Goal: Task Accomplishment & Management: Use online tool/utility

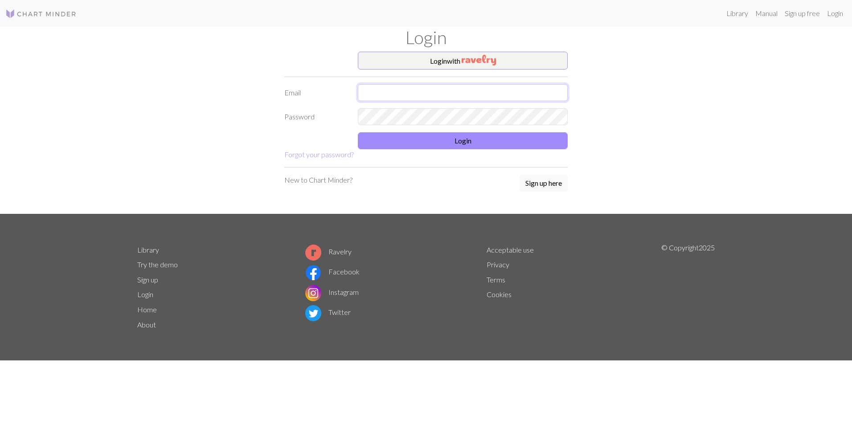
type input "vavute@gmail.com"
click at [474, 150] on form "Login with Email vavute@gmail.com Password Login Forgot your password?" at bounding box center [425, 106] width 283 height 108
click at [478, 143] on button "Login" at bounding box center [463, 140] width 210 height 17
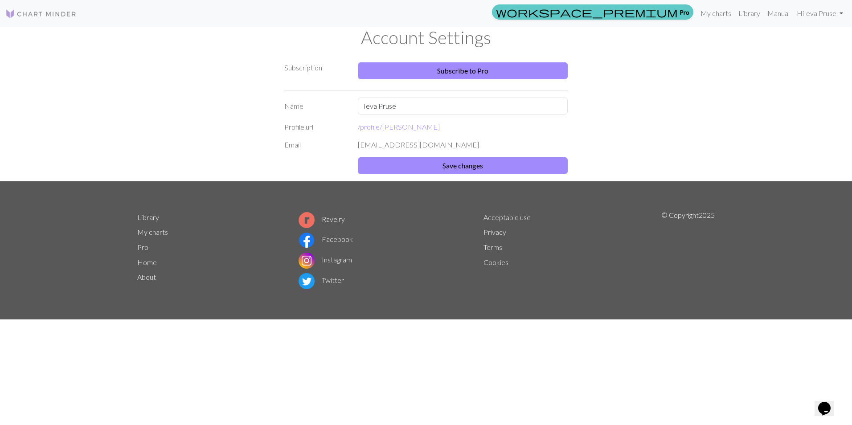
click at [685, 12] on link "workspace_premium Pro" at bounding box center [592, 11] width 201 height 15
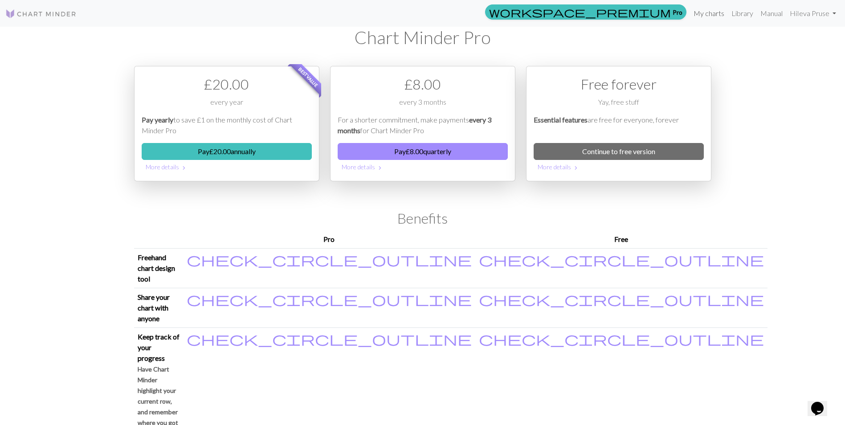
click at [705, 12] on link "My charts" at bounding box center [709, 13] width 38 height 18
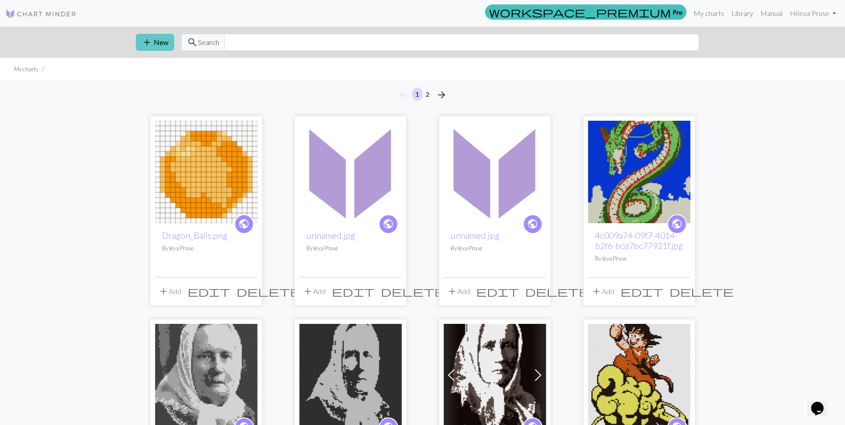
click at [171, 45] on button "add New" at bounding box center [155, 42] width 38 height 17
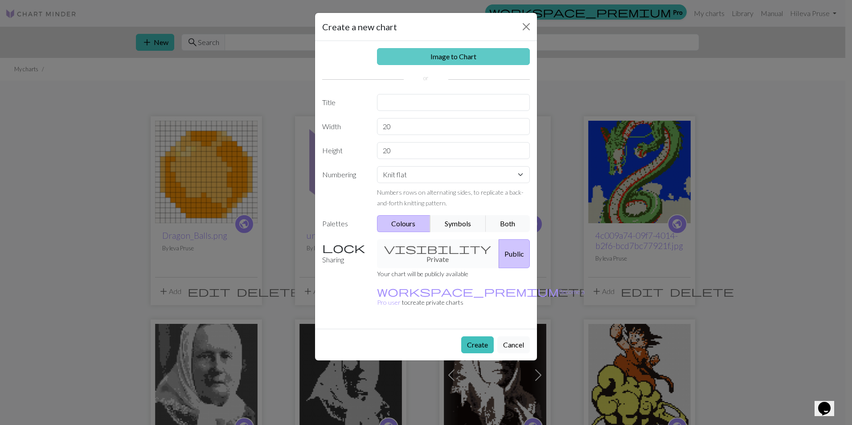
click at [464, 57] on link "Image to Chart" at bounding box center [453, 56] width 153 height 17
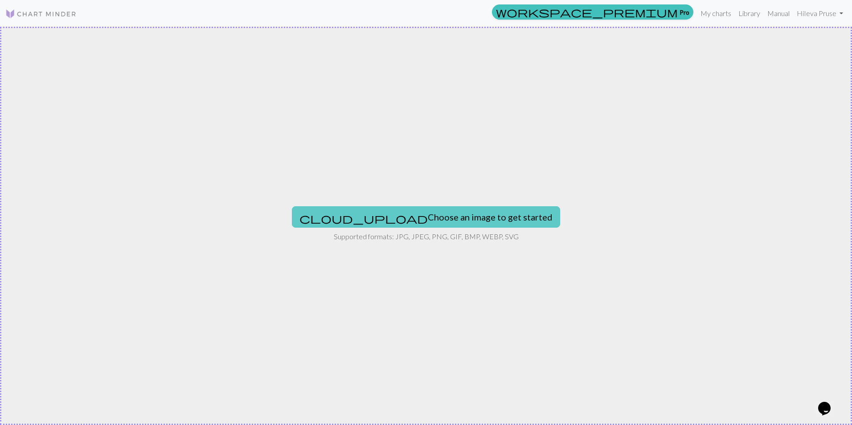
click at [408, 217] on button "cloud_upload Choose an image to get started" at bounding box center [426, 216] width 268 height 21
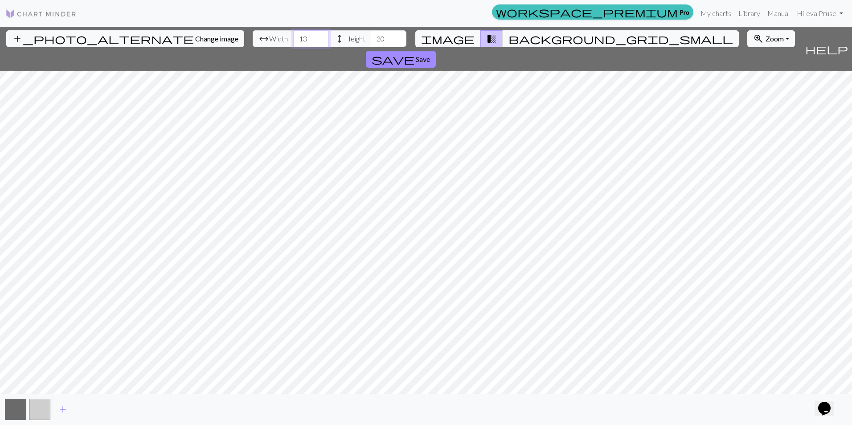
click at [293, 38] on input "13" at bounding box center [311, 38] width 36 height 17
type input "75"
click at [371, 40] on input "20" at bounding box center [389, 38] width 36 height 17
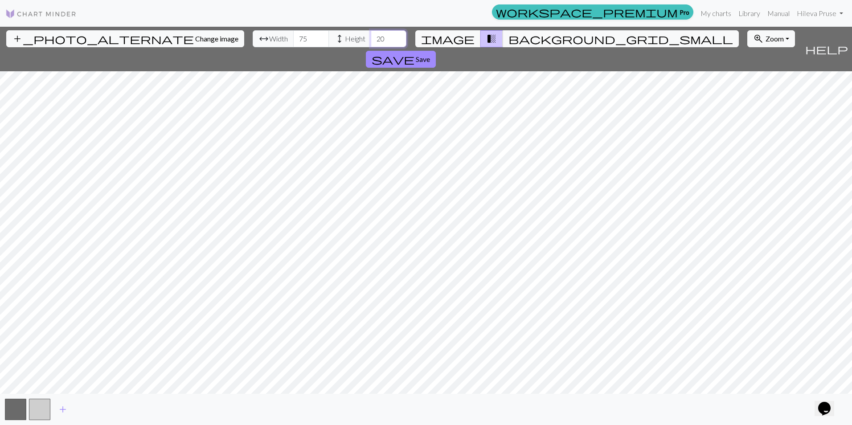
click at [371, 40] on input "20" at bounding box center [389, 38] width 36 height 17
type input "90"
click at [61, 407] on span "add" at bounding box center [62, 409] width 11 height 12
click at [87, 408] on span "add" at bounding box center [87, 409] width 11 height 12
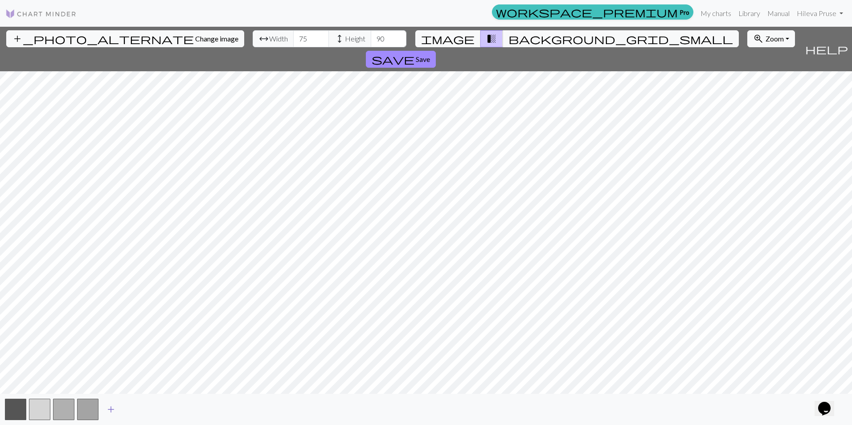
click at [114, 408] on span "add" at bounding box center [111, 409] width 11 height 12
click at [134, 411] on span "add" at bounding box center [135, 409] width 11 height 12
click at [414, 53] on span "save" at bounding box center [393, 59] width 43 height 12
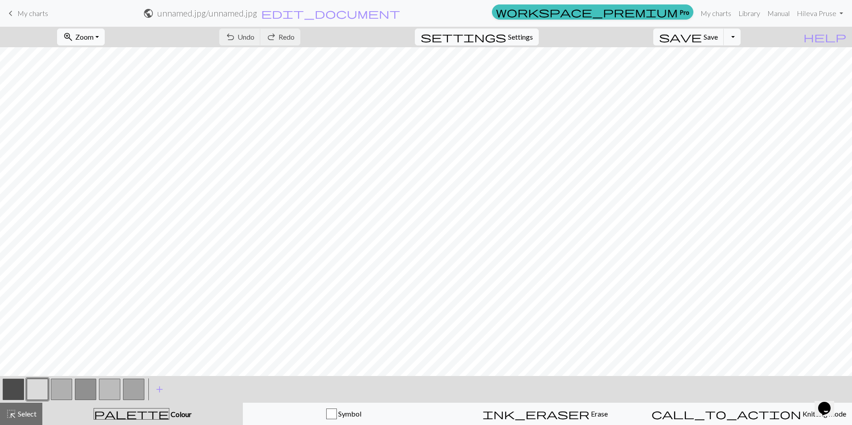
click at [105, 34] on button "zoom_in Zoom Zoom" at bounding box center [81, 37] width 48 height 17
click at [94, 102] on button "50%" at bounding box center [92, 107] width 70 height 14
click at [8, 385] on button "button" at bounding box center [13, 389] width 21 height 21
click at [9, 388] on button "button" at bounding box center [13, 389] width 21 height 21
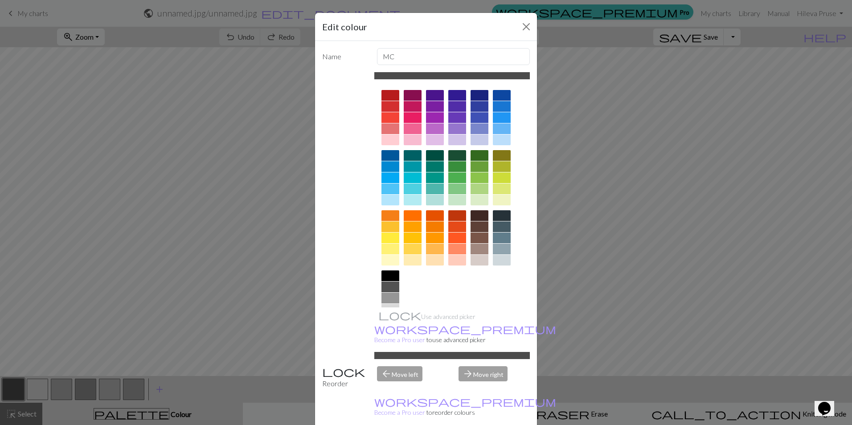
click at [392, 273] on div at bounding box center [390, 275] width 18 height 11
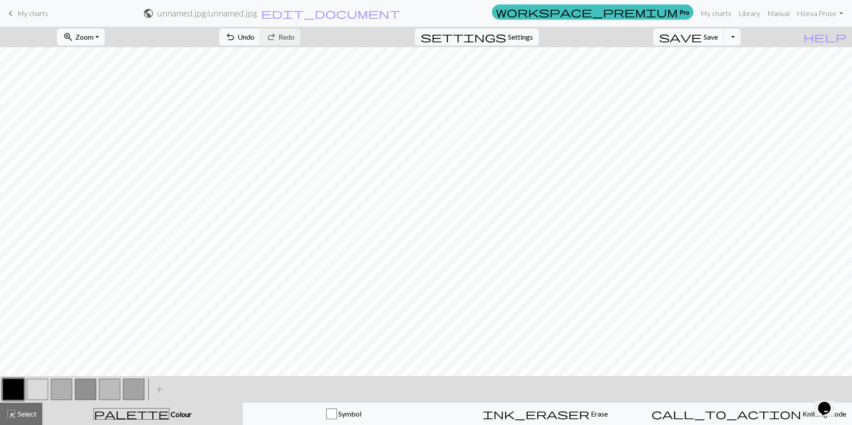
click at [40, 387] on button "button" at bounding box center [37, 389] width 21 height 21
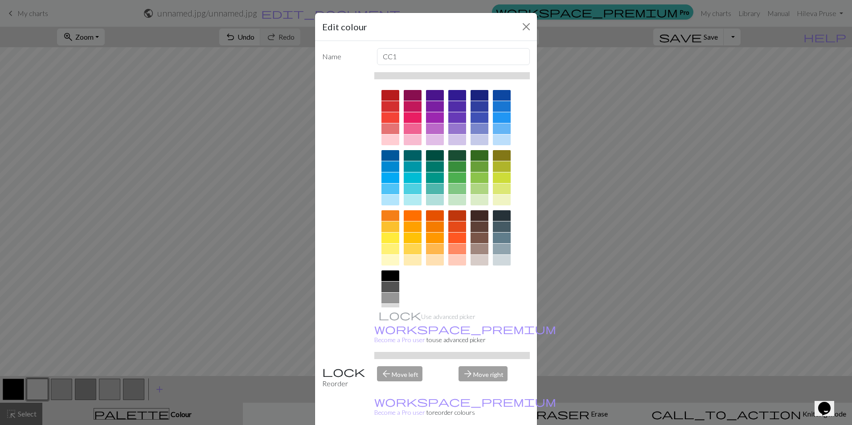
click at [454, 222] on div at bounding box center [457, 226] width 18 height 11
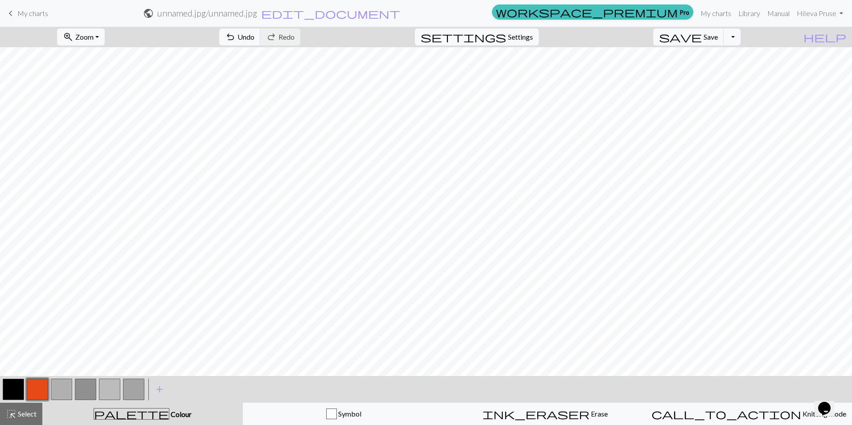
click at [33, 382] on button "button" at bounding box center [37, 389] width 21 height 21
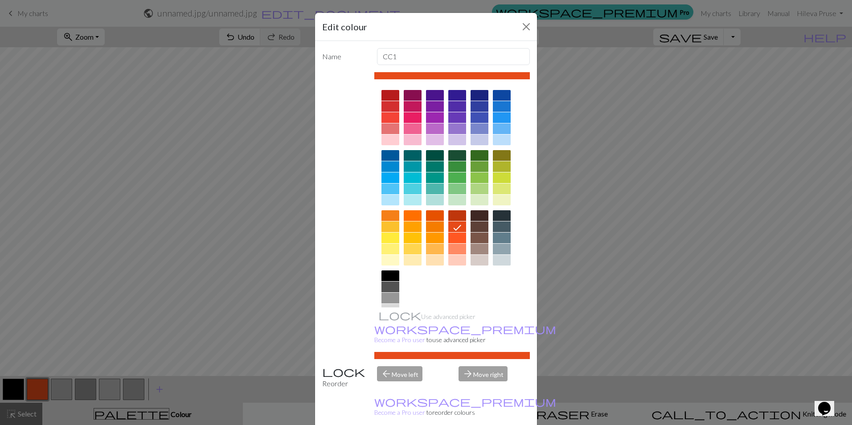
scroll to position [29, 0]
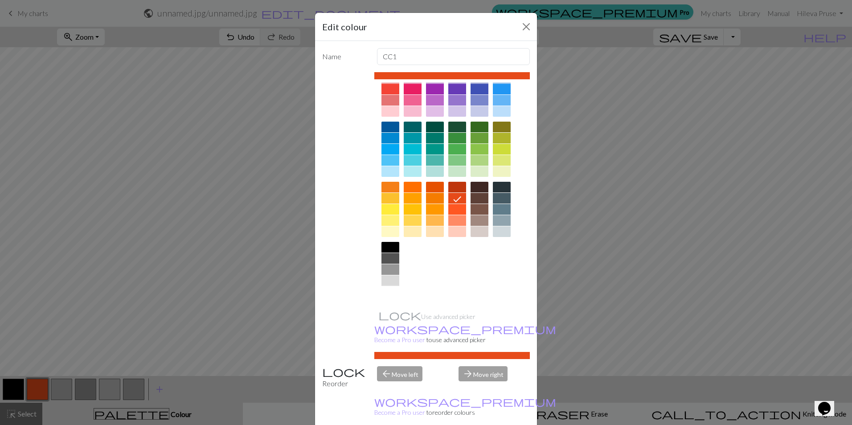
click at [390, 291] on div at bounding box center [390, 291] width 18 height 11
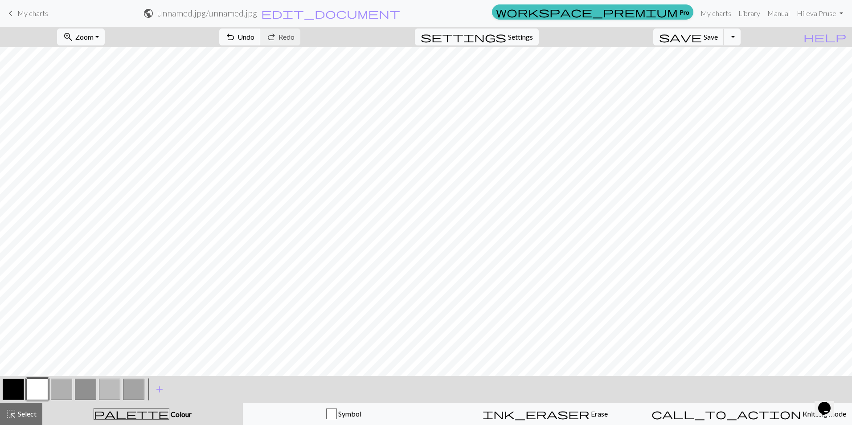
click at [64, 387] on button "button" at bounding box center [61, 389] width 21 height 21
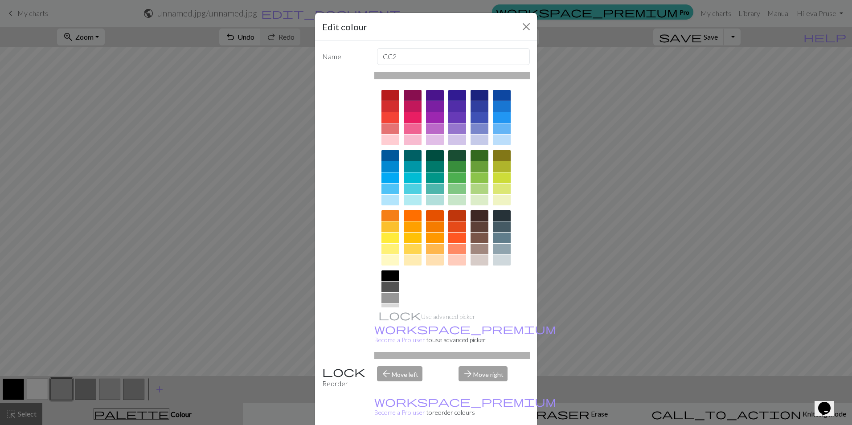
click at [452, 228] on div at bounding box center [457, 226] width 18 height 11
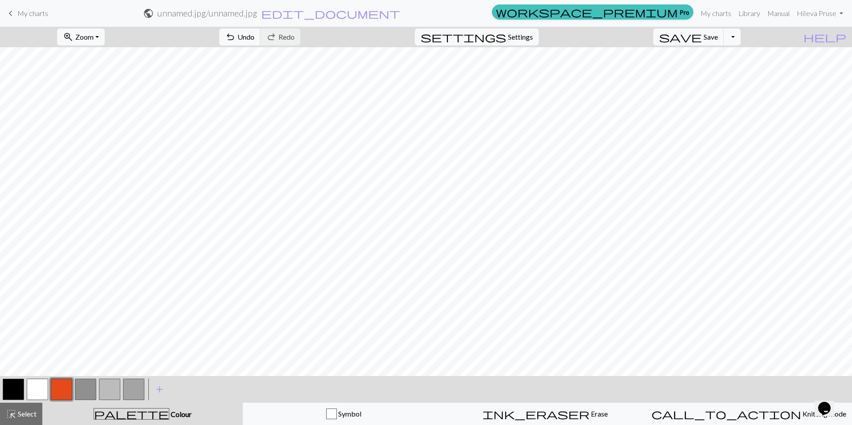
click at [60, 391] on button "button" at bounding box center [61, 389] width 21 height 21
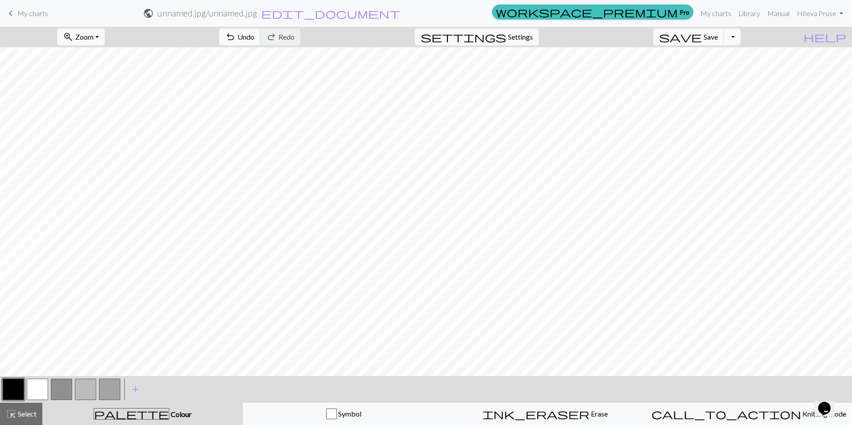
click at [64, 389] on button "button" at bounding box center [61, 389] width 21 height 21
click at [65, 388] on button "button" at bounding box center [61, 389] width 21 height 21
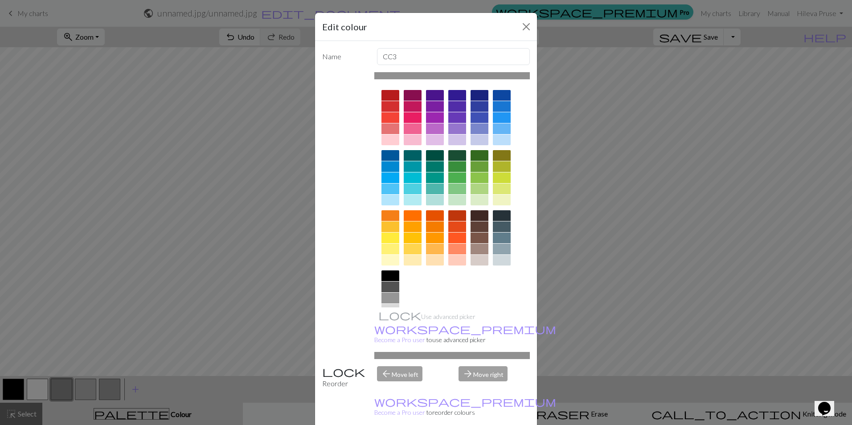
click at [457, 236] on div at bounding box center [457, 238] width 18 height 11
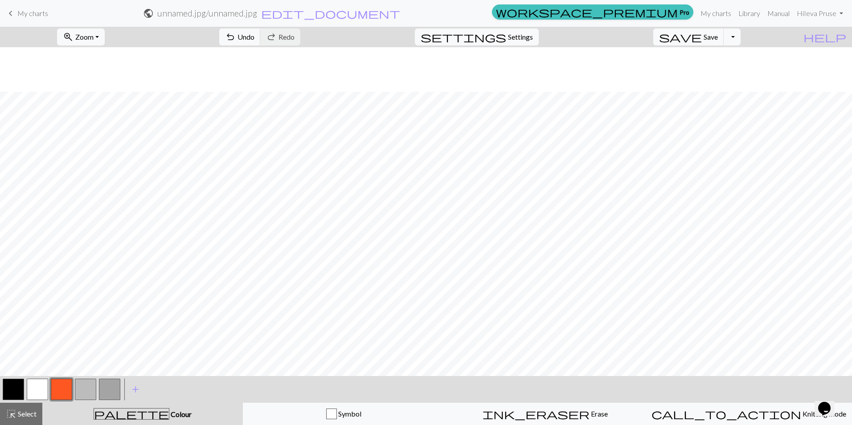
scroll to position [89, 0]
click at [90, 389] on button "button" at bounding box center [85, 389] width 21 height 21
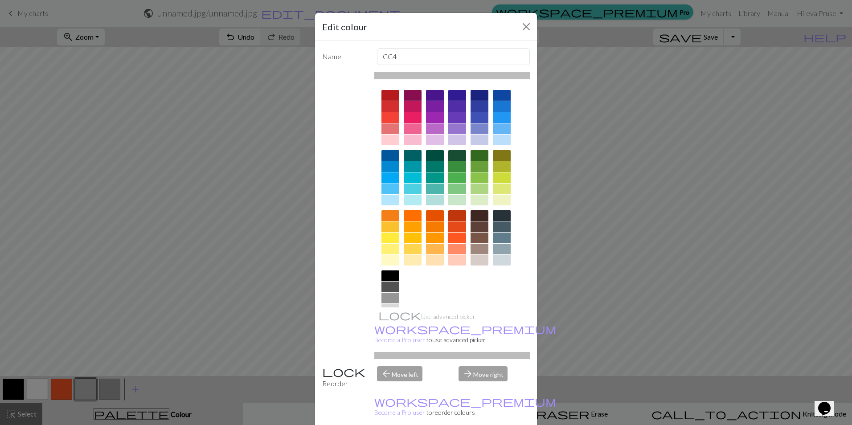
click at [384, 174] on div at bounding box center [390, 177] width 18 height 11
click at [0, 0] on icon at bounding box center [0, 0] width 0 height 0
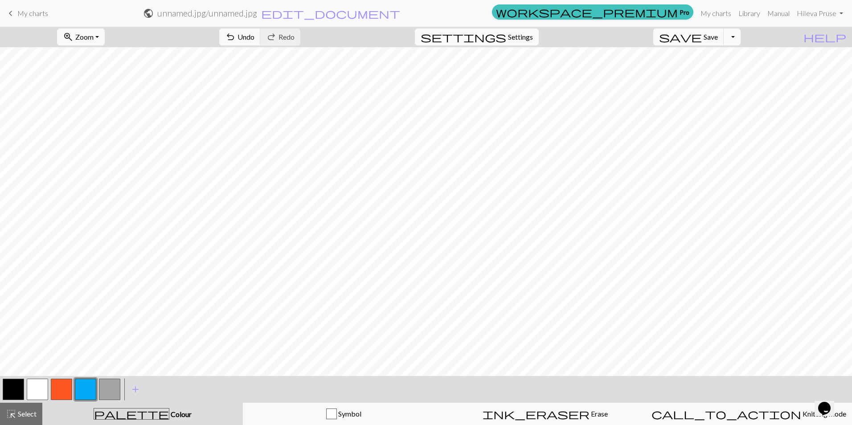
click at [111, 393] on button "button" at bounding box center [109, 389] width 21 height 21
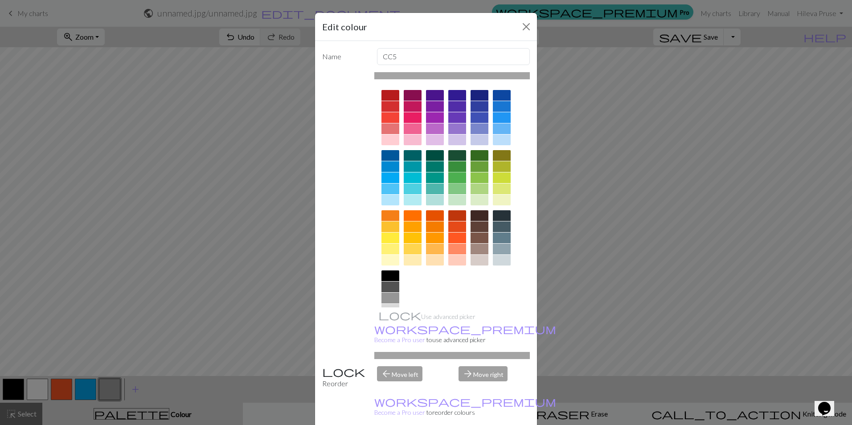
click at [458, 179] on div at bounding box center [457, 177] width 18 height 11
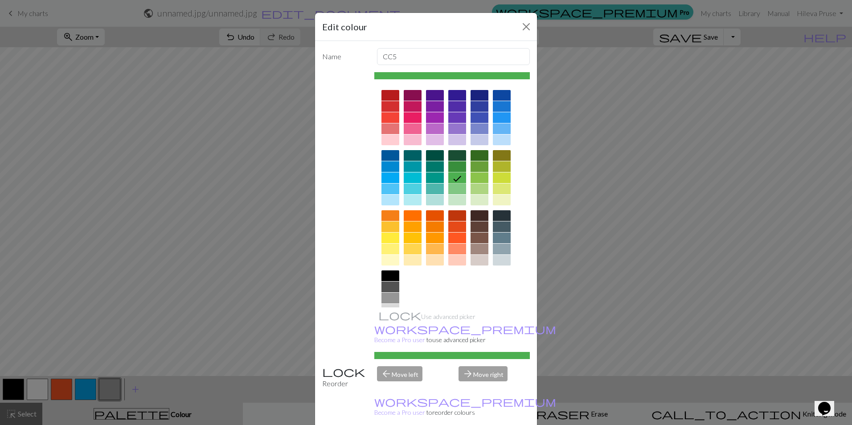
click at [472, 425] on html "This website uses cookies to ensure you get the best experience on our website.…" at bounding box center [426, 212] width 852 height 425
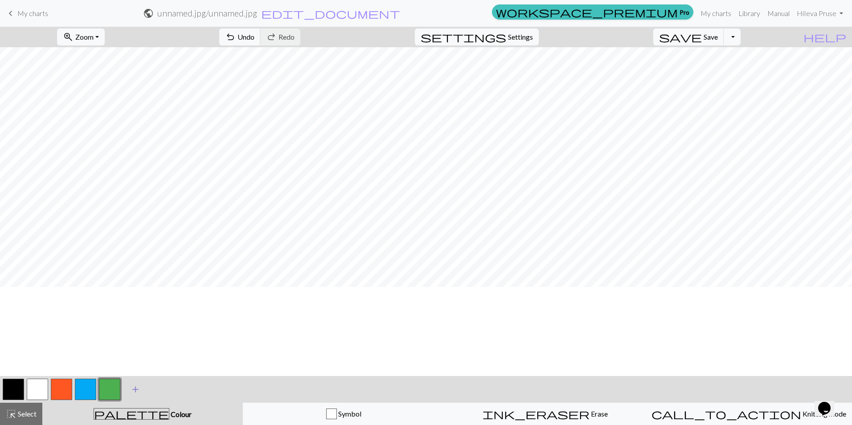
scroll to position [0, 0]
drag, startPoint x: 109, startPoint y: 386, endPoint x: 103, endPoint y: 400, distance: 15.0
click at [103, 400] on button "button" at bounding box center [109, 389] width 21 height 21
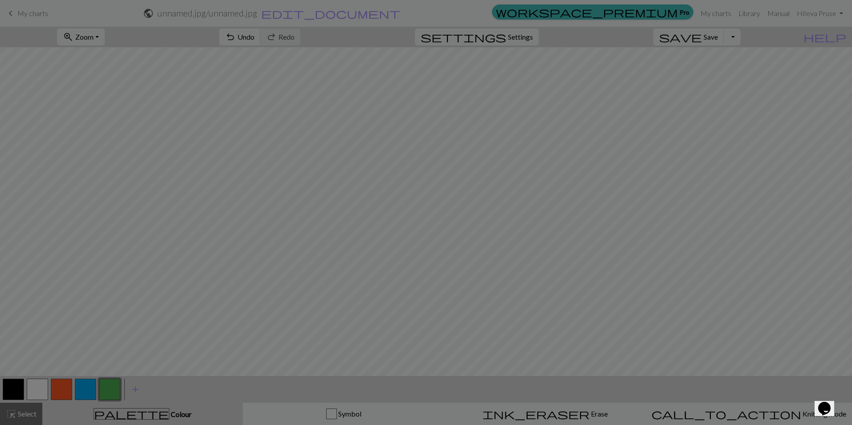
click at [104, 397] on div "Edit colour Name CC5 Use advanced picker workspace_premium Become a Pro user to…" at bounding box center [426, 212] width 852 height 425
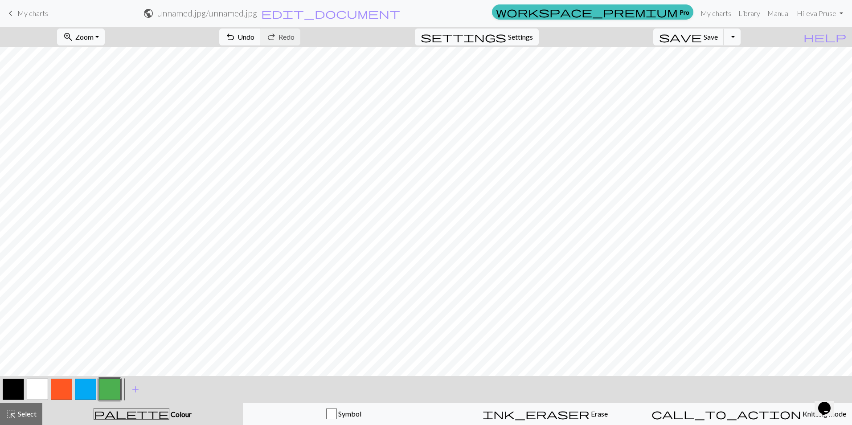
click at [109, 392] on button "button" at bounding box center [109, 389] width 21 height 21
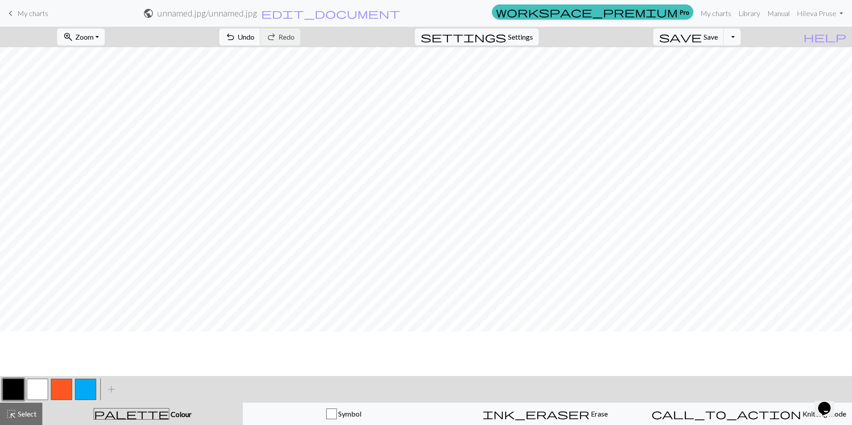
scroll to position [45, 0]
click at [63, 388] on button "button" at bounding box center [61, 389] width 21 height 21
click at [83, 395] on button "button" at bounding box center [85, 389] width 21 height 21
click at [84, 392] on button "button" at bounding box center [85, 389] width 21 height 21
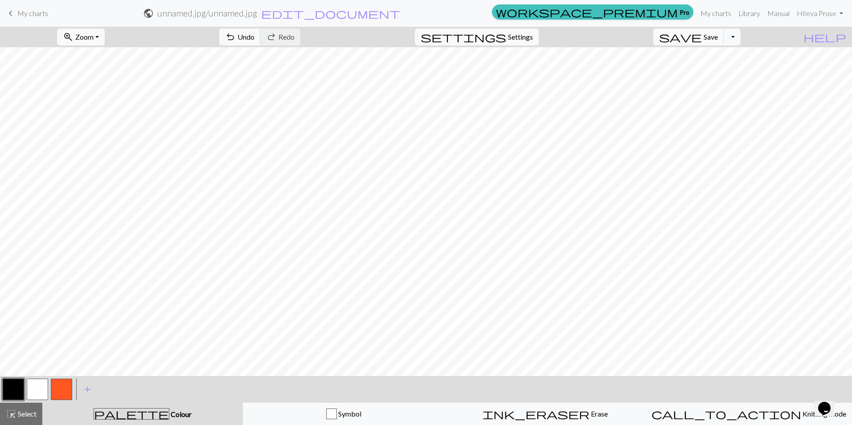
click at [2, 8] on div "keyboard_arrow_left My charts public unnamed.jpg / unnamed.jpg edit_document Ed…" at bounding box center [426, 13] width 852 height 18
click at [9, 12] on span "keyboard_arrow_left" at bounding box center [10, 13] width 11 height 12
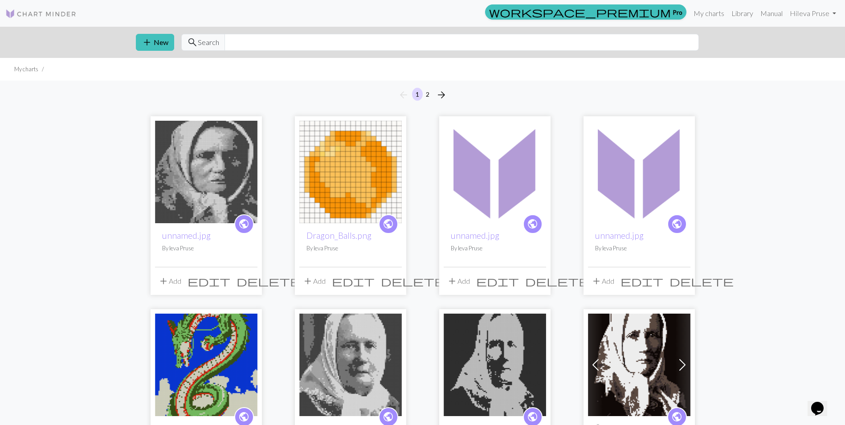
click at [228, 174] on img at bounding box center [206, 172] width 102 height 102
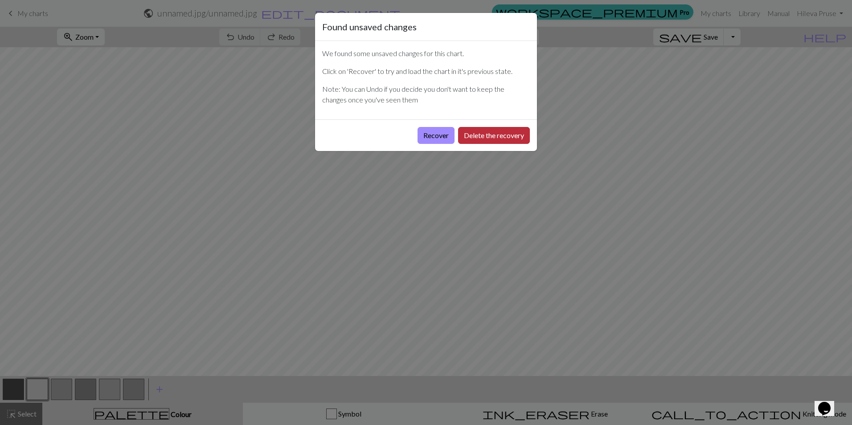
click at [485, 136] on button "Delete the recovery" at bounding box center [494, 135] width 72 height 17
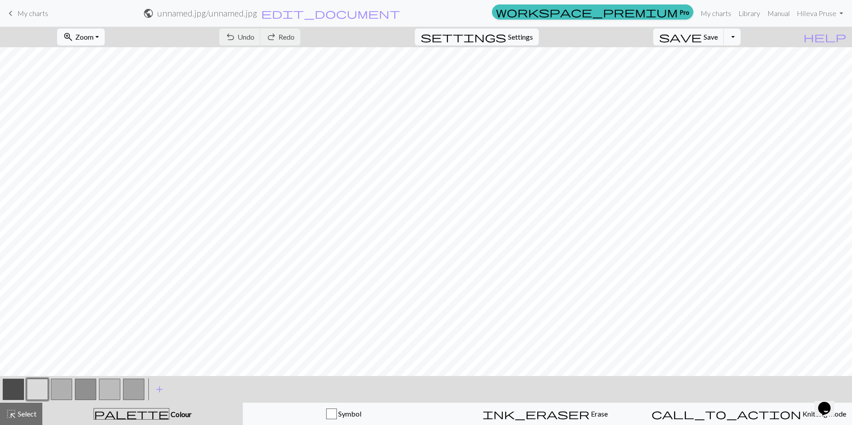
click at [94, 34] on span "Zoom" at bounding box center [84, 37] width 18 height 8
click at [90, 106] on button "50%" at bounding box center [92, 107] width 70 height 14
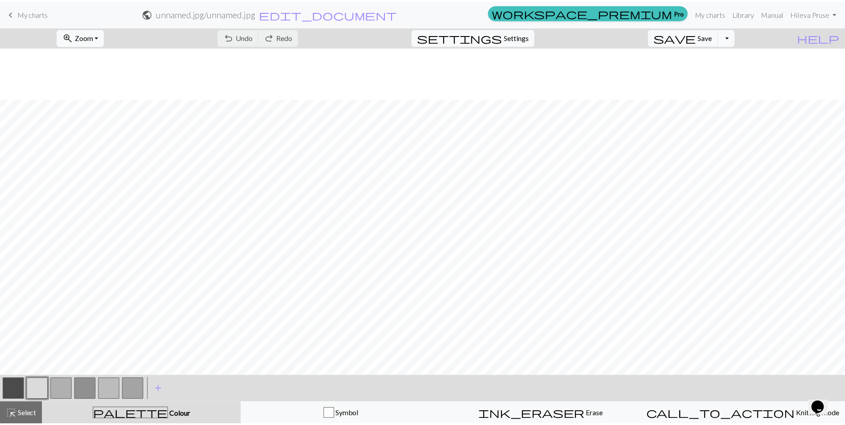
scroll to position [178, 0]
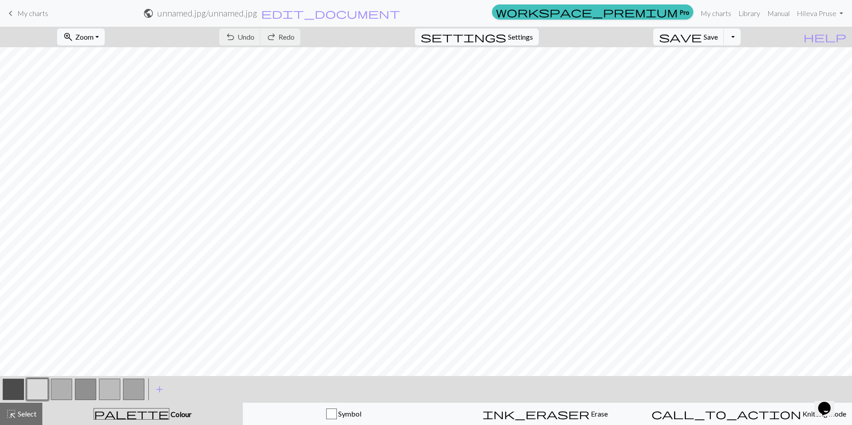
click at [135, 392] on button "button" at bounding box center [133, 389] width 21 height 21
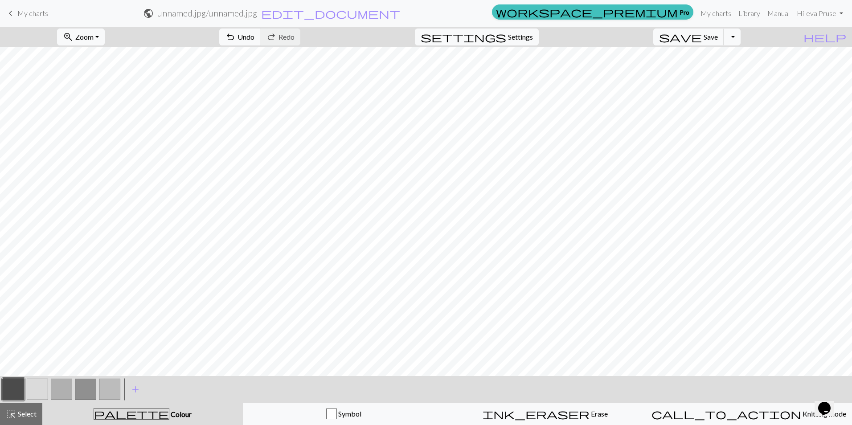
click at [103, 391] on button "button" at bounding box center [109, 389] width 21 height 21
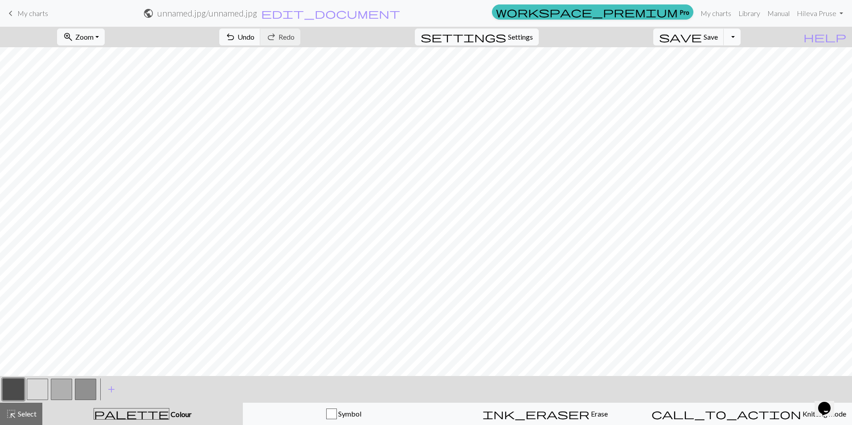
click at [740, 36] on button "Toggle Dropdown" at bounding box center [731, 37] width 17 height 17
click at [25, 18] on link "keyboard_arrow_left My charts" at bounding box center [26, 13] width 43 height 15
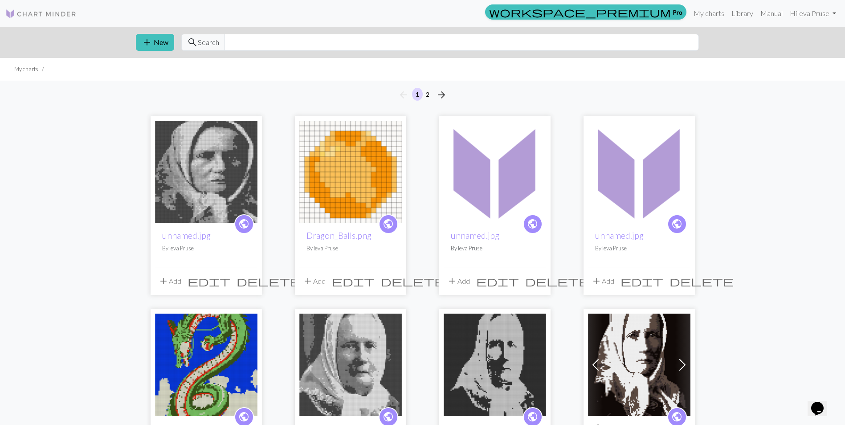
click at [248, 283] on span "delete" at bounding box center [269, 281] width 64 height 12
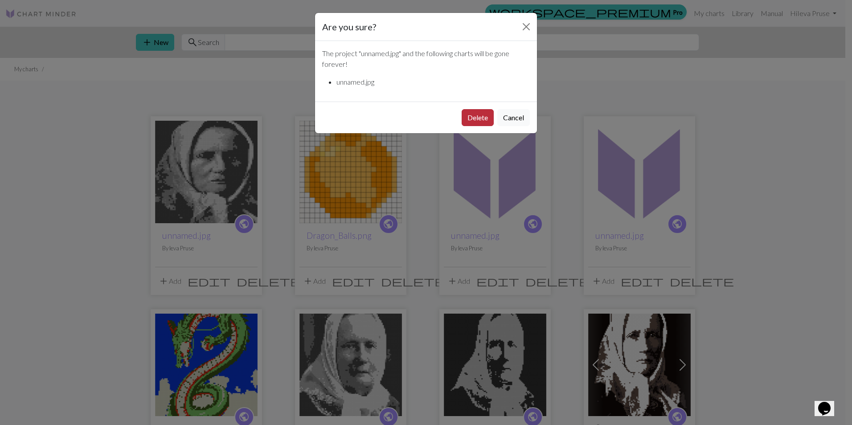
click at [480, 122] on button "Delete" at bounding box center [478, 117] width 32 height 17
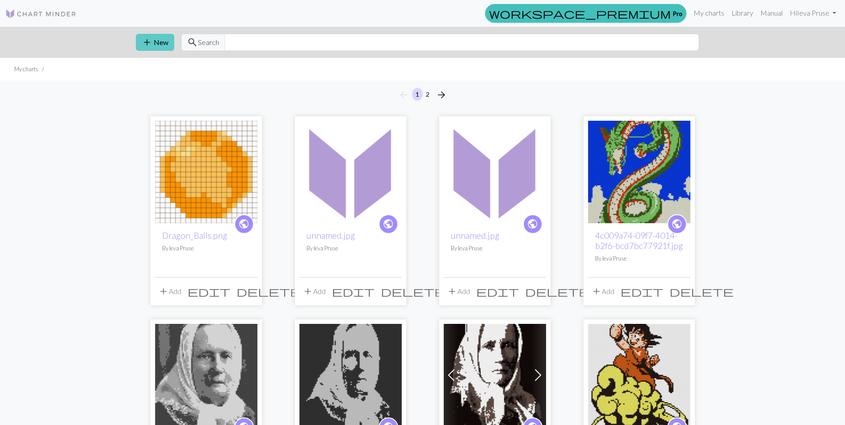
click at [145, 41] on span "add" at bounding box center [147, 42] width 11 height 12
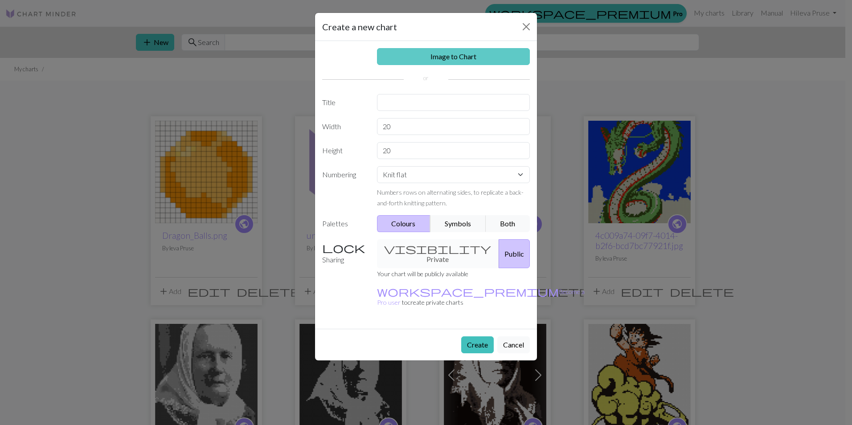
click at [428, 55] on link "Image to Chart" at bounding box center [453, 56] width 153 height 17
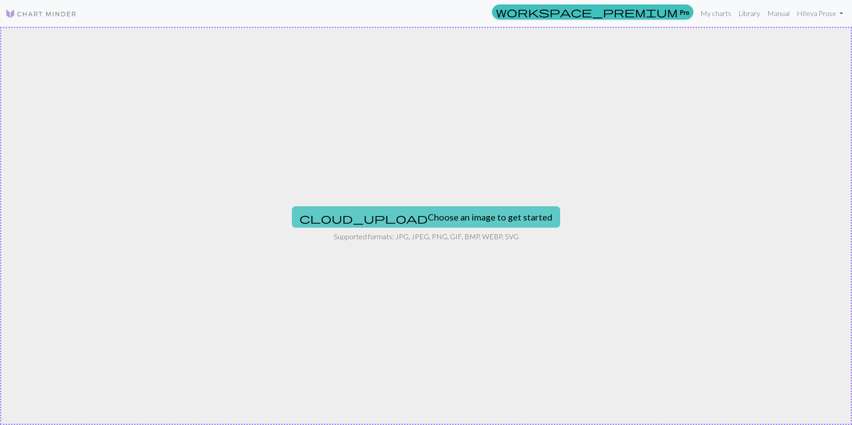
click at [383, 214] on button "cloud_upload Choose an image to get started" at bounding box center [426, 216] width 268 height 21
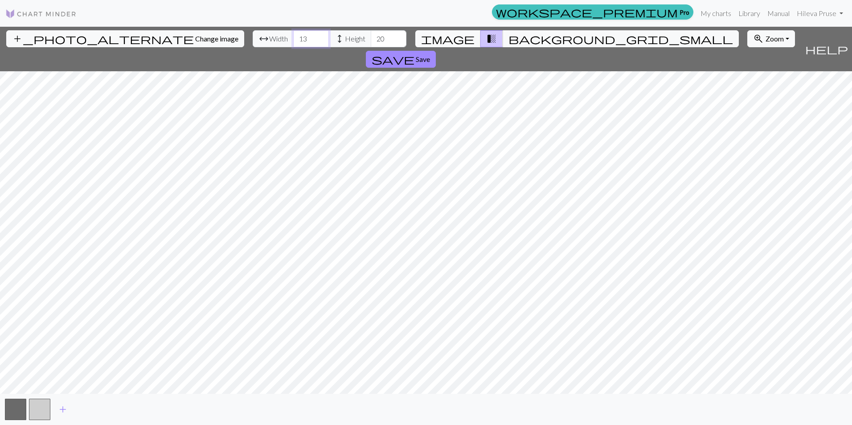
click at [293, 40] on input "13" at bounding box center [311, 38] width 36 height 17
type input "75"
click at [371, 39] on input "20" at bounding box center [389, 38] width 36 height 17
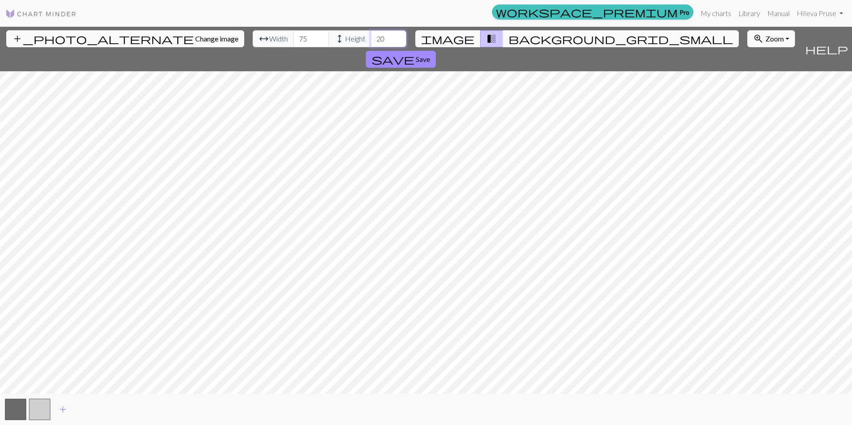
click at [371, 39] on input "20" at bounding box center [389, 38] width 36 height 17
type input "90"
click at [414, 53] on span "save" at bounding box center [393, 59] width 43 height 12
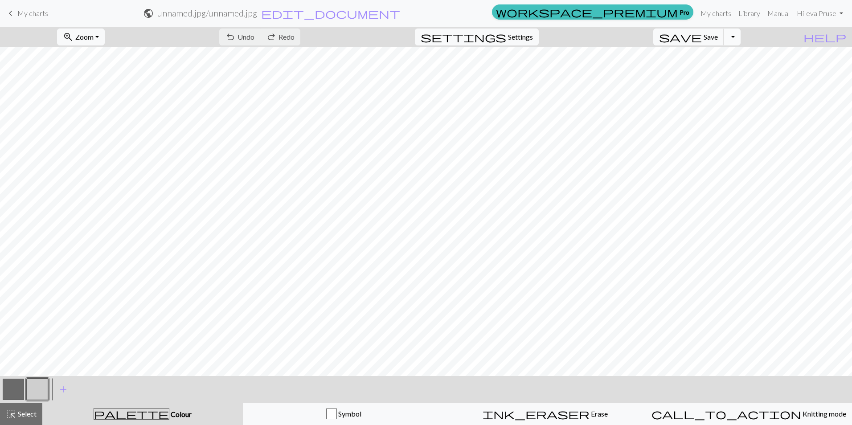
click at [740, 37] on button "Toggle Dropdown" at bounding box center [731, 37] width 17 height 17
click at [723, 70] on button "save_alt Download" at bounding box center [666, 71] width 147 height 14
click at [105, 39] on button "zoom_in Zoom Zoom" at bounding box center [81, 37] width 48 height 17
click at [86, 106] on button "50%" at bounding box center [92, 107] width 70 height 14
click at [411, 29] on button "Download" at bounding box center [404, 28] width 43 height 17
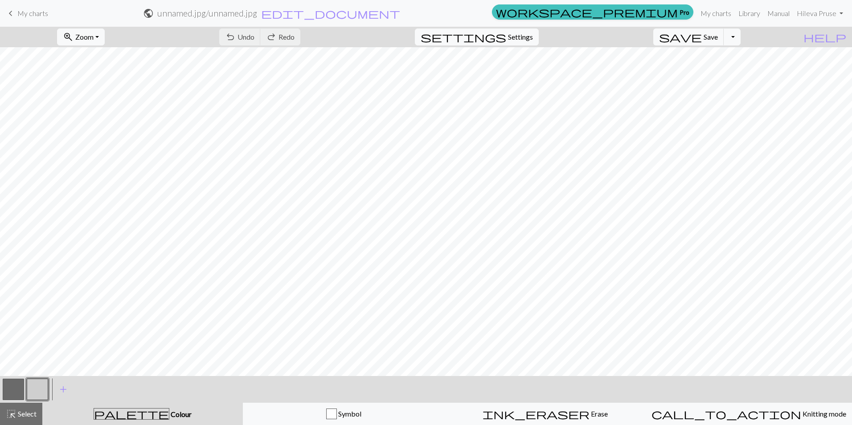
click at [40, 16] on span "My charts" at bounding box center [32, 13] width 31 height 8
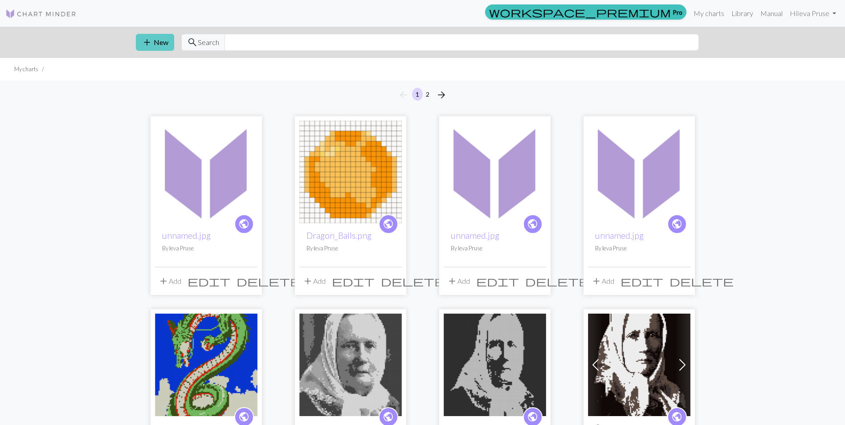
click at [166, 47] on button "add New" at bounding box center [155, 42] width 38 height 17
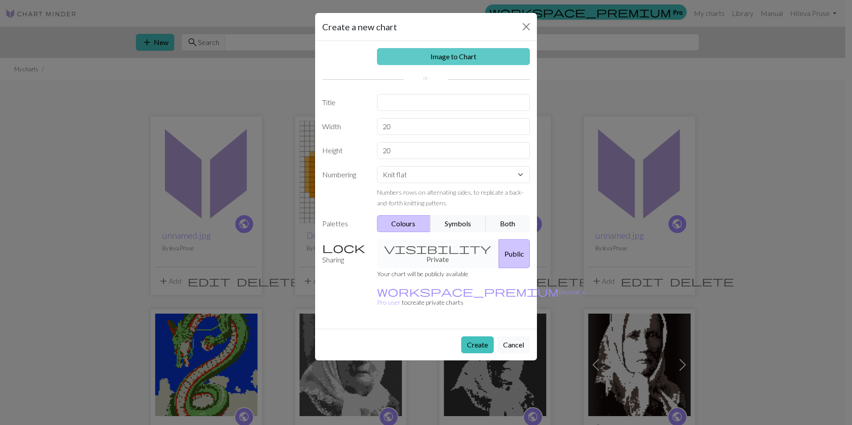
click at [410, 60] on link "Image to Chart" at bounding box center [453, 56] width 153 height 17
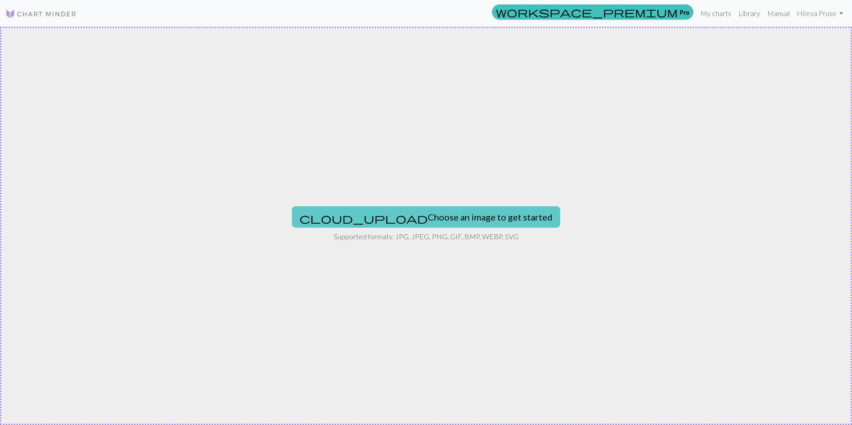
click at [399, 221] on button "cloud_upload Choose an image to get started" at bounding box center [426, 216] width 268 height 21
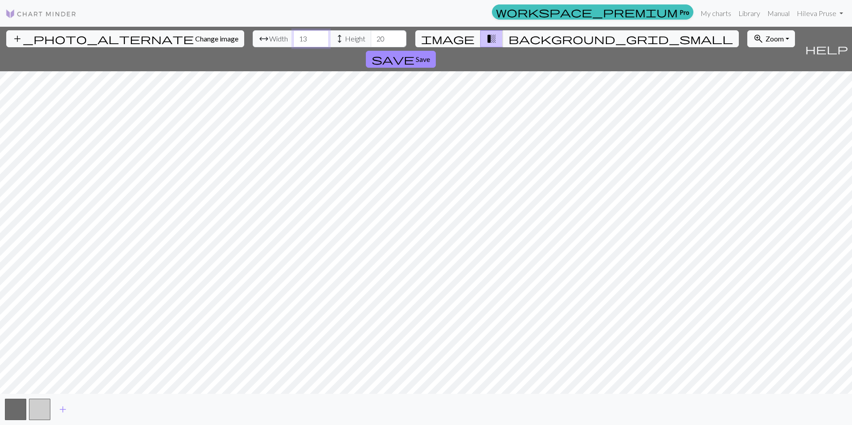
click at [293, 40] on input "13" at bounding box center [311, 38] width 36 height 17
type input "75"
type input "90"
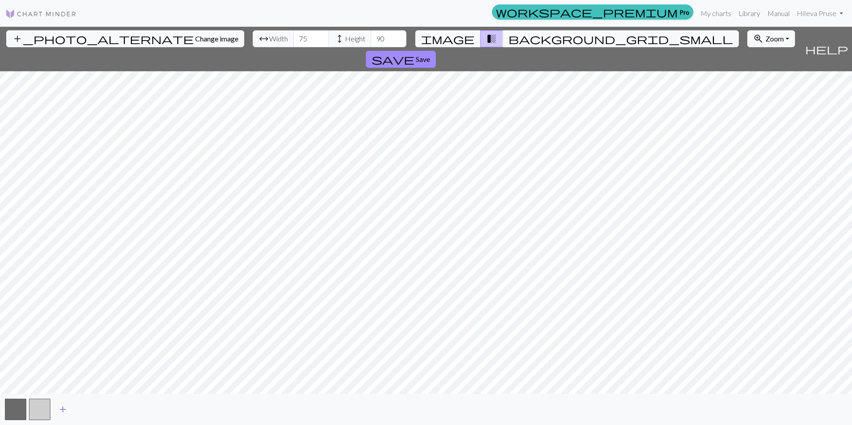
click at [59, 407] on span "add" at bounding box center [62, 409] width 11 height 12
click at [430, 55] on span "Save" at bounding box center [423, 59] width 14 height 8
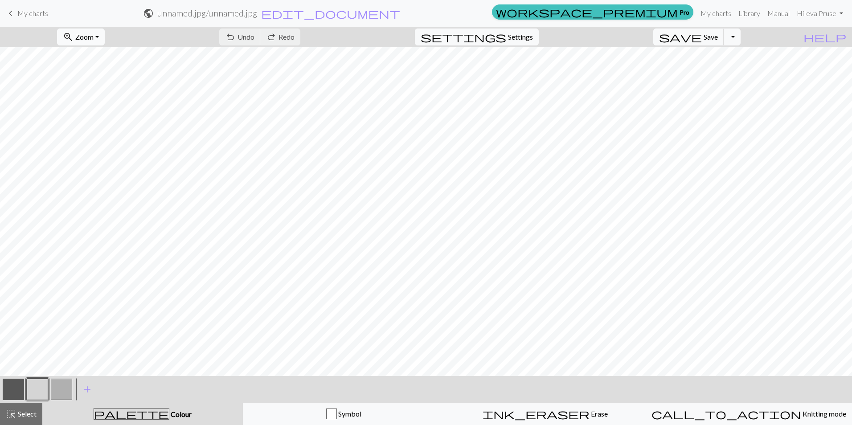
click at [94, 33] on span "Zoom" at bounding box center [84, 37] width 18 height 8
click at [95, 107] on button "50%" at bounding box center [92, 107] width 70 height 14
click at [31, 392] on button "button" at bounding box center [37, 389] width 21 height 21
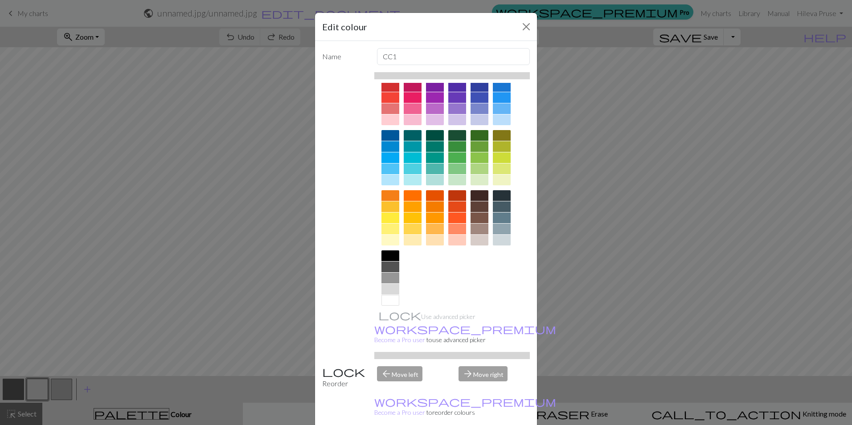
scroll to position [29, 0]
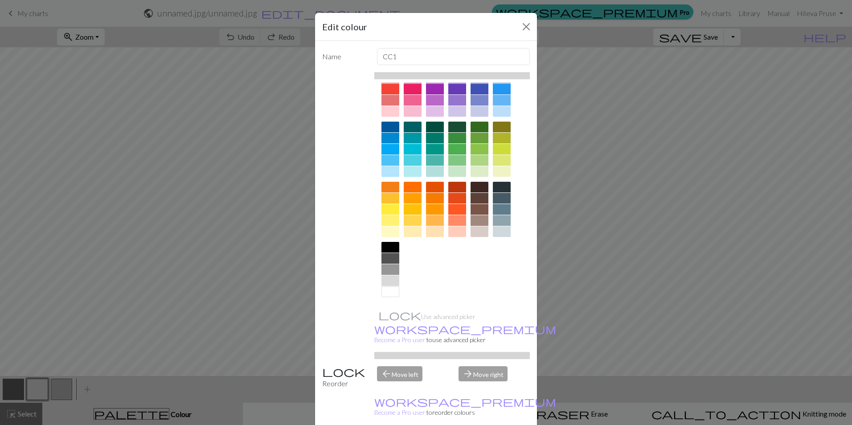
click at [388, 294] on div at bounding box center [390, 291] width 18 height 11
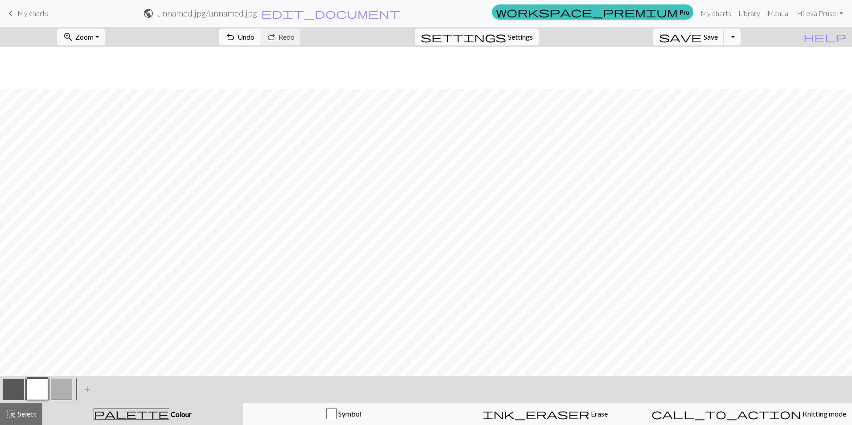
scroll to position [45, 0]
click at [724, 41] on button "save Save Save" at bounding box center [688, 37] width 71 height 17
click at [740, 41] on button "Toggle Dropdown" at bounding box center [731, 37] width 17 height 17
click at [725, 71] on button "save_alt Download" at bounding box center [666, 71] width 147 height 14
click at [402, 27] on button "Download" at bounding box center [404, 28] width 43 height 17
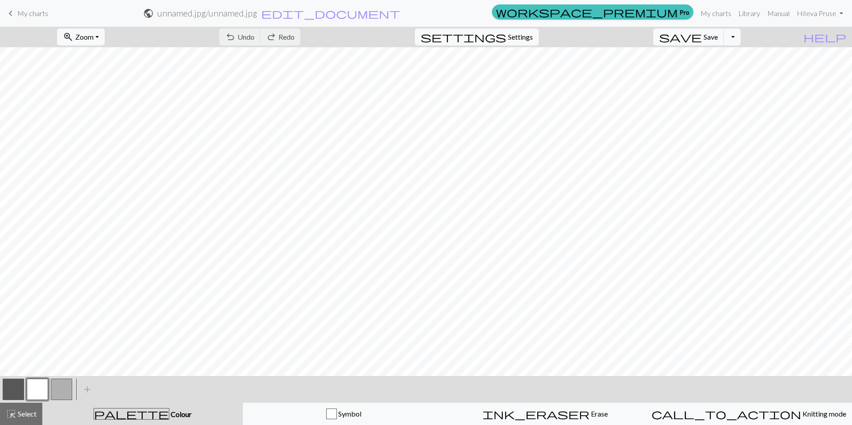
click at [34, 16] on span "My charts" at bounding box center [32, 13] width 31 height 8
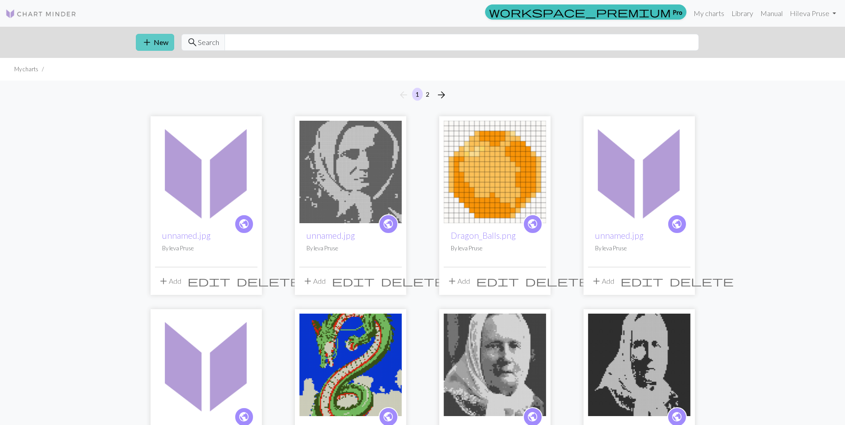
click at [154, 43] on button "add New" at bounding box center [155, 42] width 38 height 17
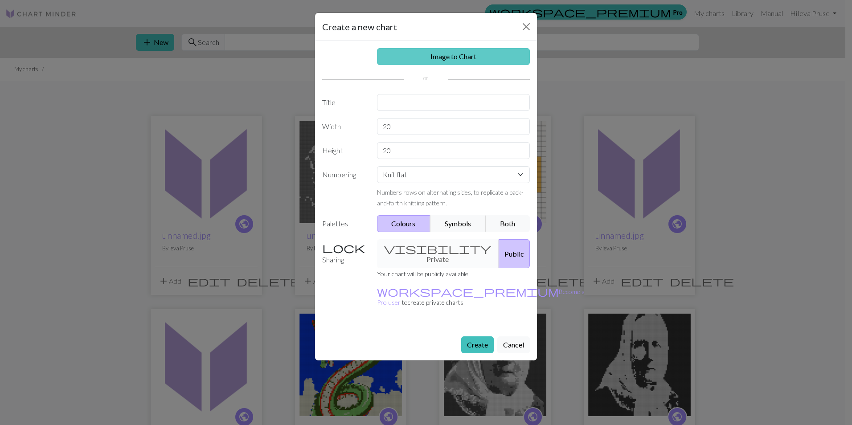
click at [444, 56] on link "Image to Chart" at bounding box center [453, 56] width 153 height 17
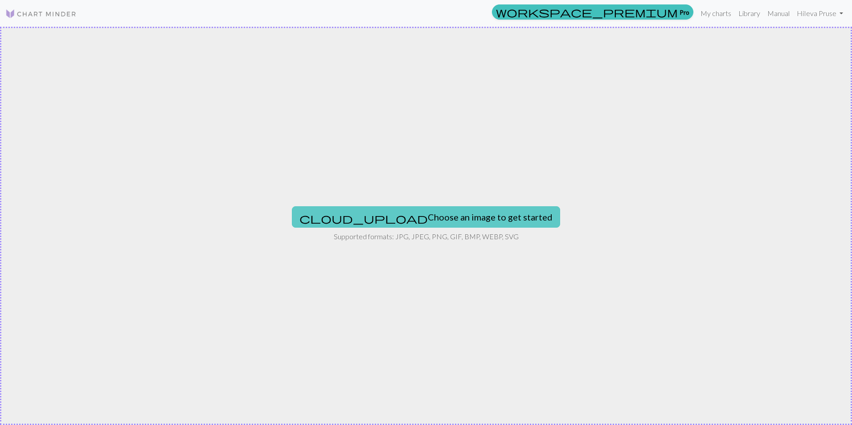
click at [440, 218] on button "cloud_upload Choose an image to get started" at bounding box center [426, 216] width 268 height 21
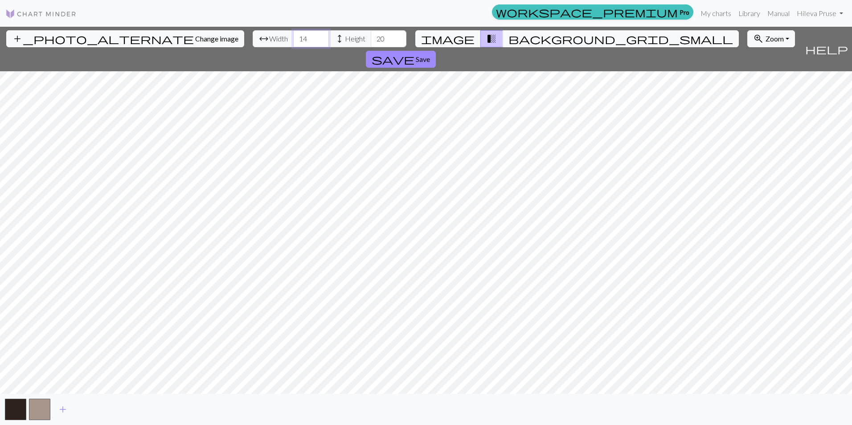
click at [293, 44] on input "14" at bounding box center [311, 38] width 36 height 17
drag, startPoint x: 271, startPoint y: 44, endPoint x: 269, endPoint y: 49, distance: 5.4
click at [269, 49] on div "add_photo_alternate Change image arrow_range Width 14 height Height 20 image tr…" at bounding box center [400, 49] width 801 height 45
type input "75"
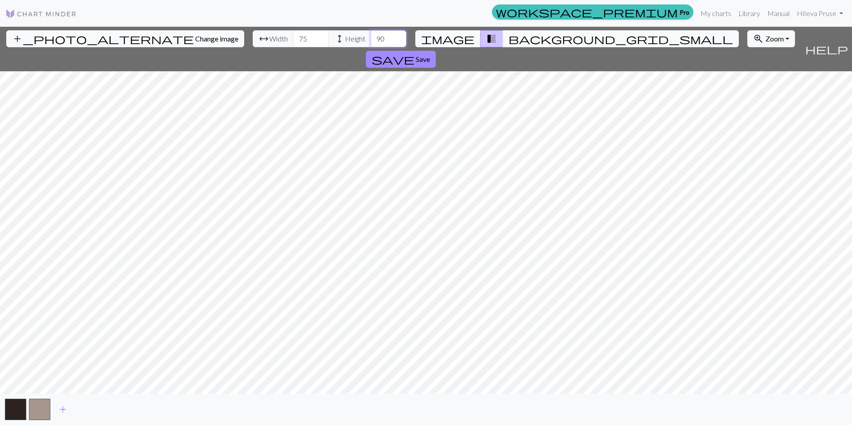
type input "90"
click at [60, 414] on span "add" at bounding box center [62, 409] width 11 height 12
click at [414, 53] on span "save" at bounding box center [393, 59] width 43 height 12
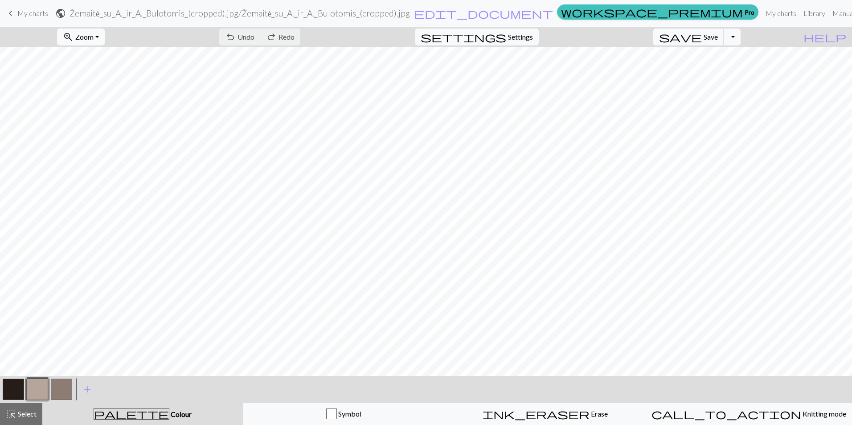
click at [94, 36] on span "Zoom" at bounding box center [84, 37] width 18 height 8
click at [102, 109] on button "50%" at bounding box center [92, 107] width 70 height 14
click at [37, 393] on button "button" at bounding box center [37, 389] width 21 height 21
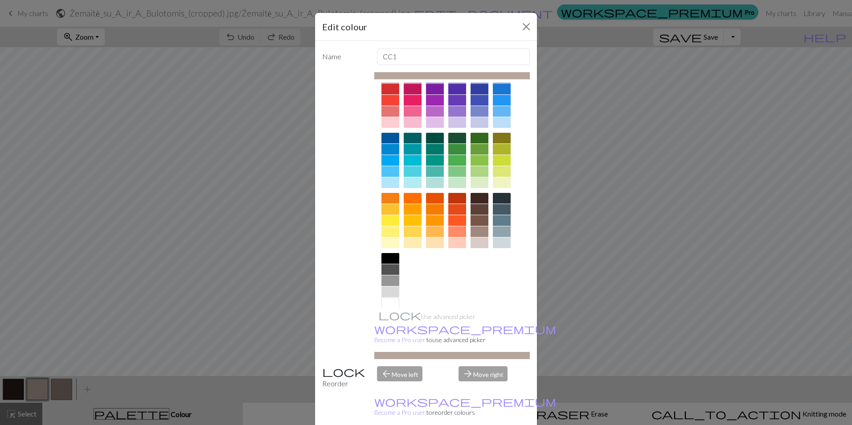
scroll to position [29, 0]
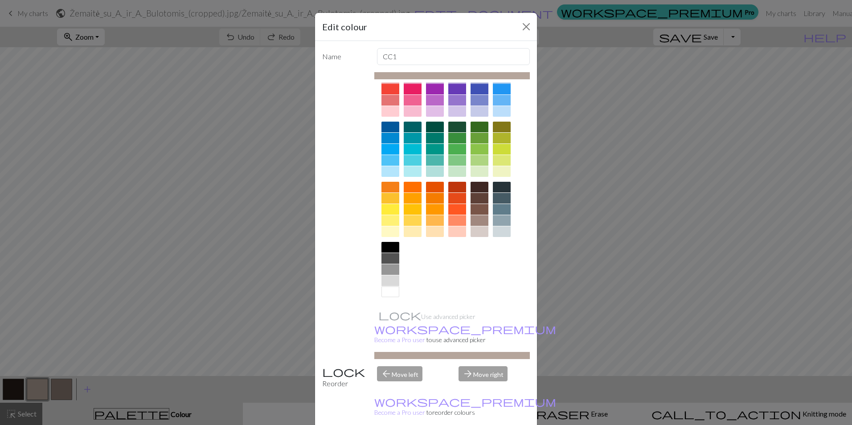
click at [389, 293] on div at bounding box center [390, 291] width 18 height 11
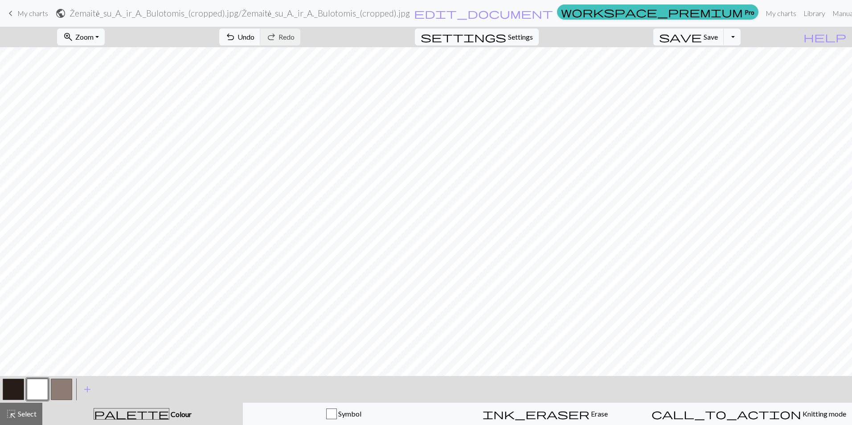
click at [65, 389] on button "button" at bounding box center [61, 389] width 21 height 21
click at [58, 386] on button "button" at bounding box center [61, 389] width 21 height 21
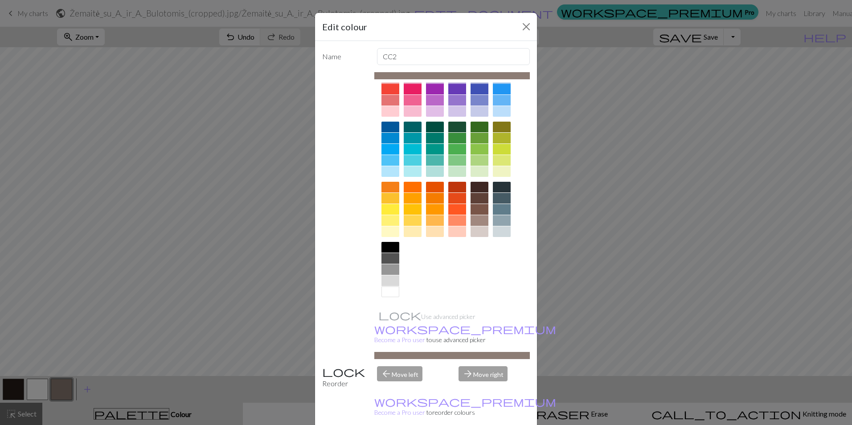
click at [503, 230] on div at bounding box center [502, 231] width 18 height 11
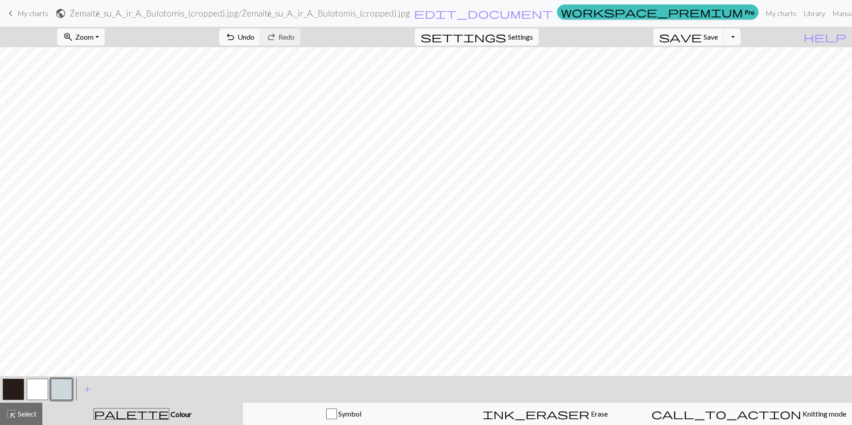
click at [54, 390] on button "button" at bounding box center [61, 389] width 21 height 21
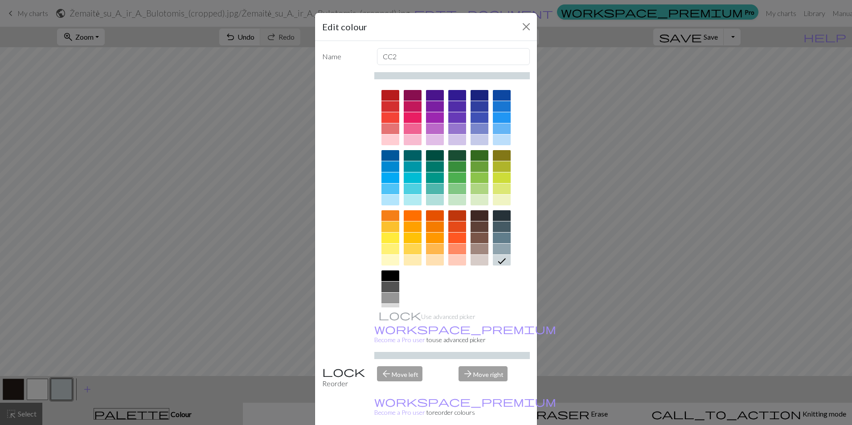
click at [502, 246] on div at bounding box center [502, 249] width 18 height 11
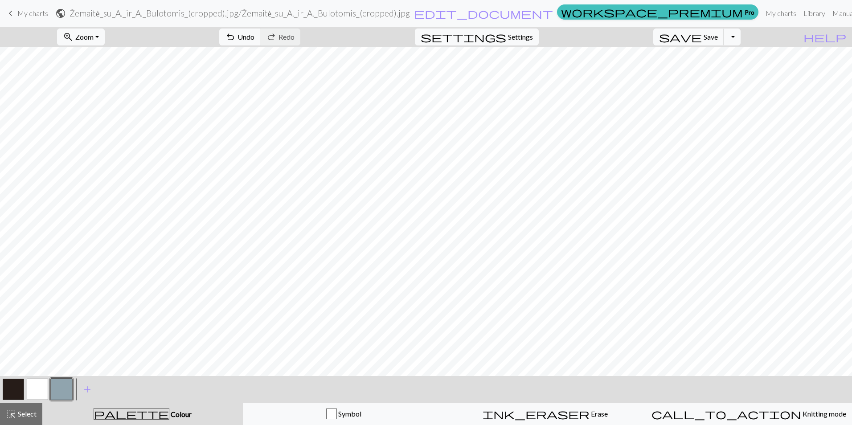
click at [17, 385] on button "button" at bounding box center [13, 389] width 21 height 21
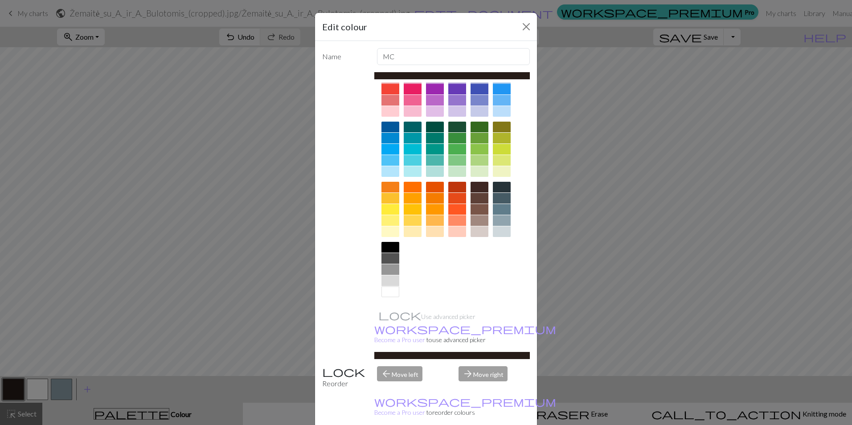
click at [386, 268] on div at bounding box center [390, 269] width 18 height 11
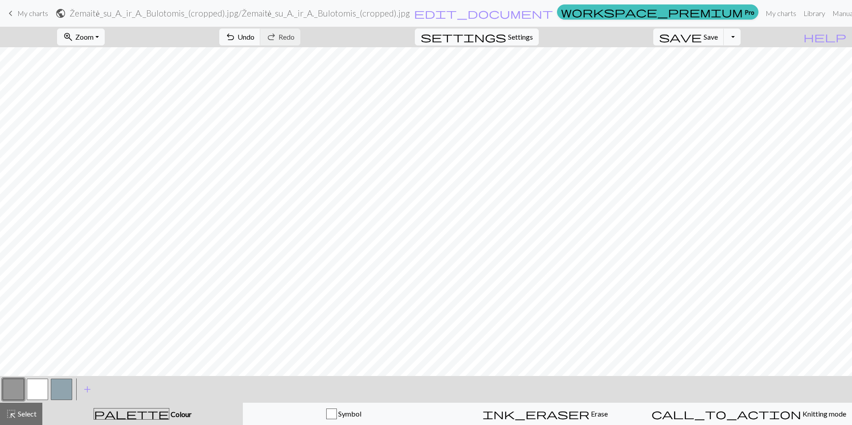
click at [62, 389] on button "button" at bounding box center [61, 389] width 21 height 21
click at [62, 391] on button "button" at bounding box center [61, 389] width 21 height 21
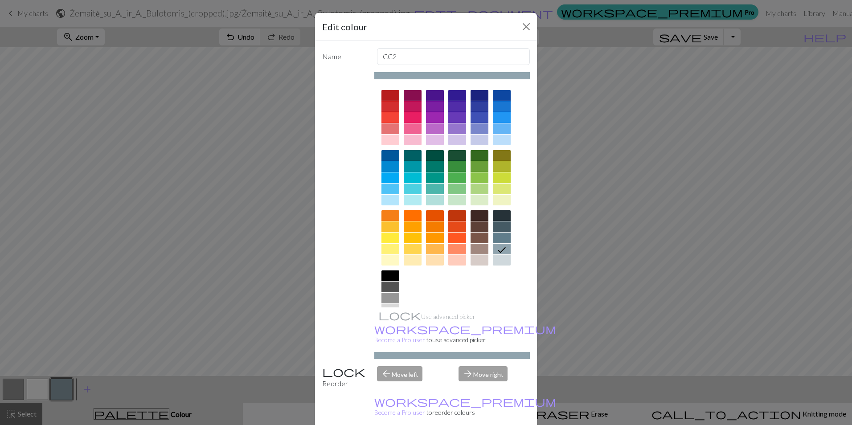
click at [478, 237] on div at bounding box center [479, 238] width 18 height 11
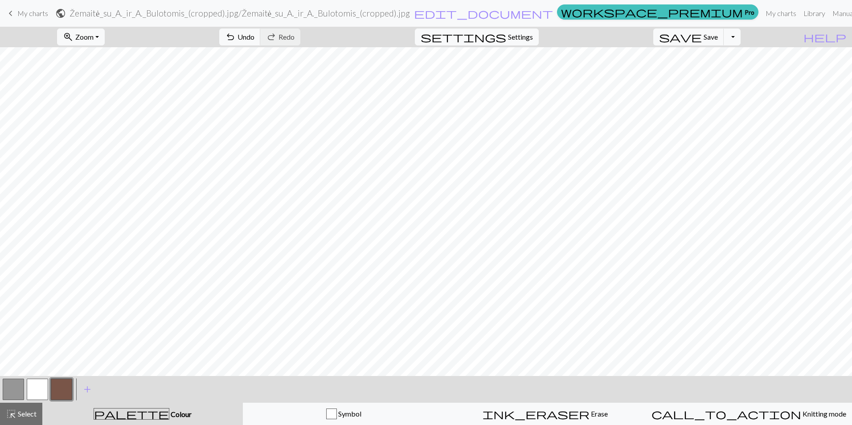
click at [15, 378] on div at bounding box center [13, 389] width 24 height 24
click at [13, 381] on button "button" at bounding box center [13, 389] width 21 height 21
click at [5, 384] on button "button" at bounding box center [13, 389] width 21 height 21
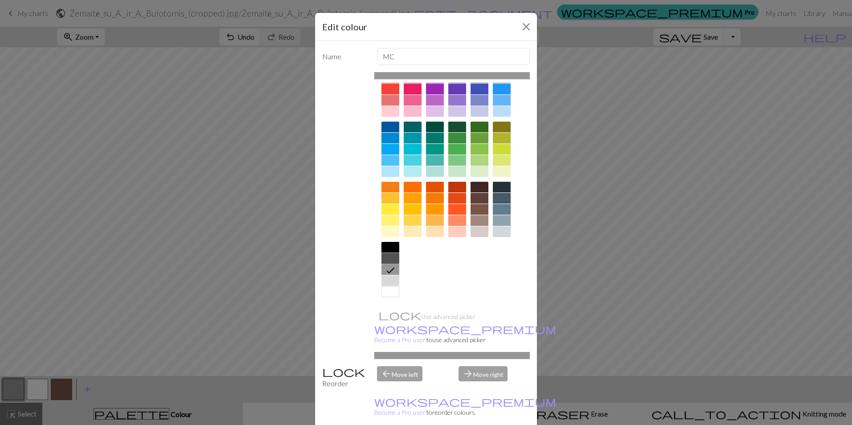
click at [388, 257] on div at bounding box center [390, 258] width 18 height 11
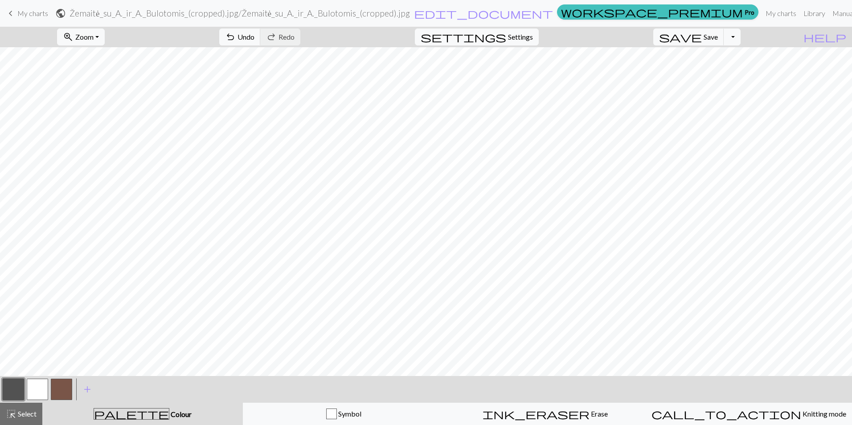
click at [64, 393] on button "button" at bounding box center [61, 389] width 21 height 21
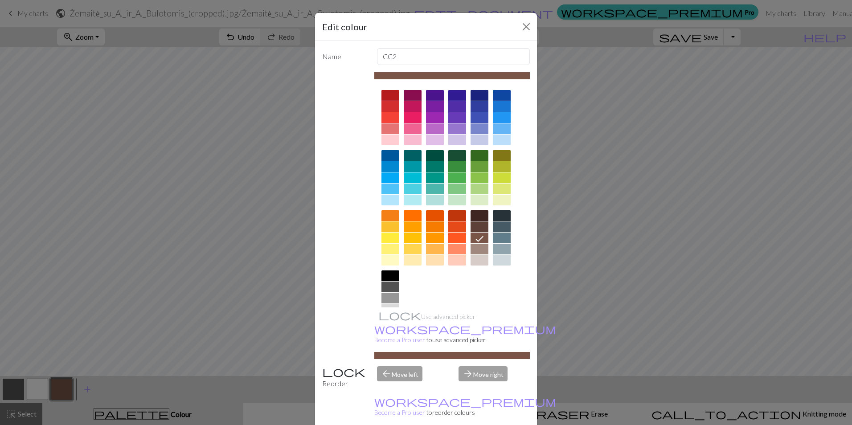
click at [505, 251] on div at bounding box center [502, 249] width 18 height 11
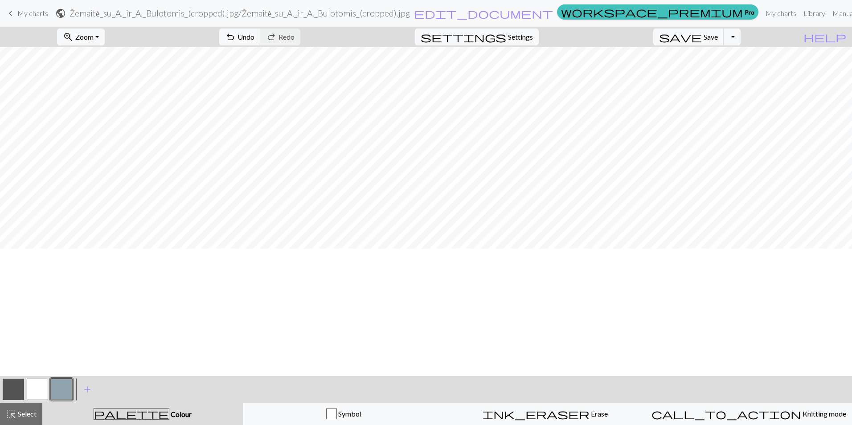
scroll to position [0, 0]
click at [26, 389] on div at bounding box center [37, 389] width 24 height 24
click at [36, 390] on button "button" at bounding box center [37, 389] width 21 height 21
click at [65, 391] on button "button" at bounding box center [61, 389] width 21 height 21
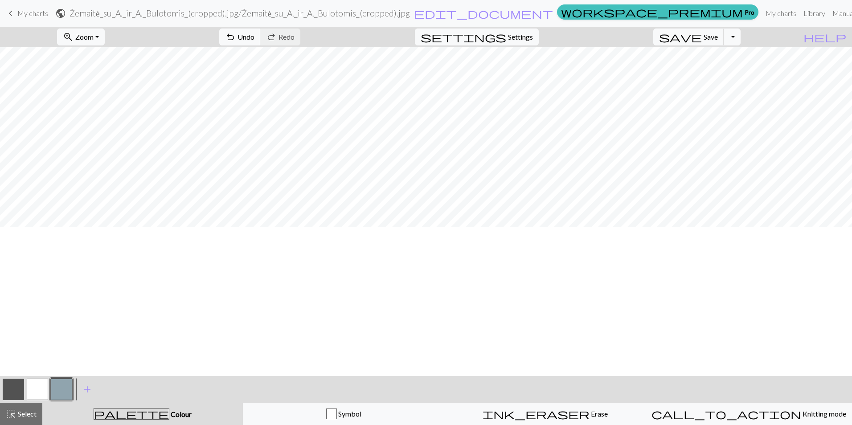
scroll to position [0, 0]
click at [37, 390] on button "button" at bounding box center [37, 389] width 21 height 21
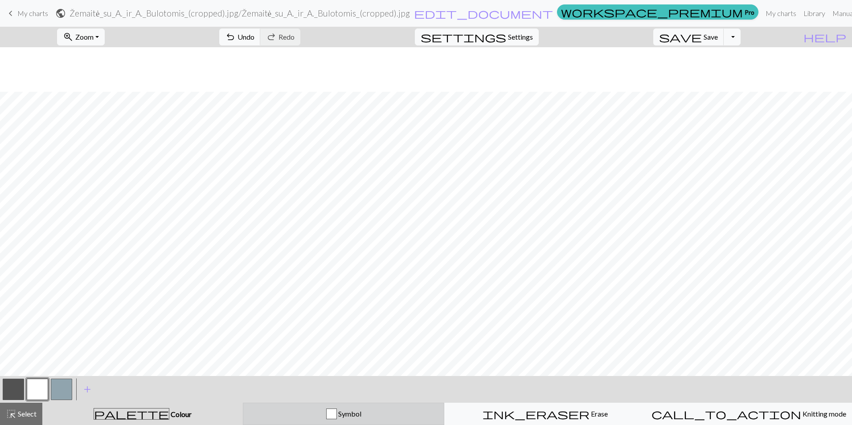
scroll to position [134, 0]
click at [59, 390] on button "button" at bounding box center [61, 389] width 21 height 21
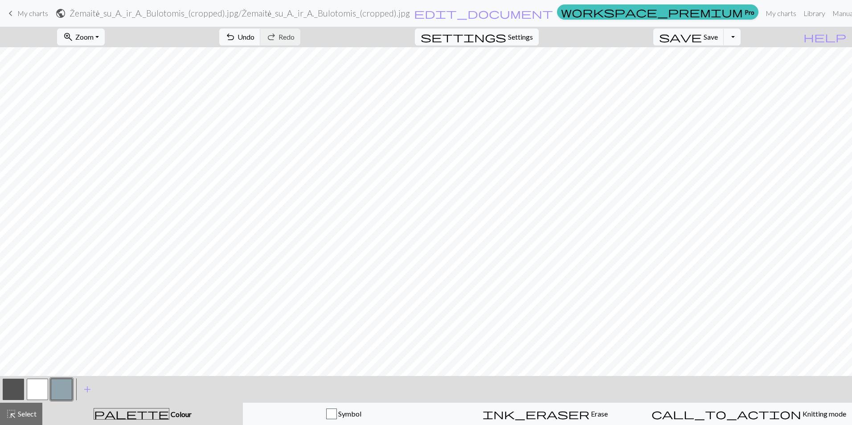
click at [13, 389] on button "button" at bounding box center [13, 389] width 21 height 21
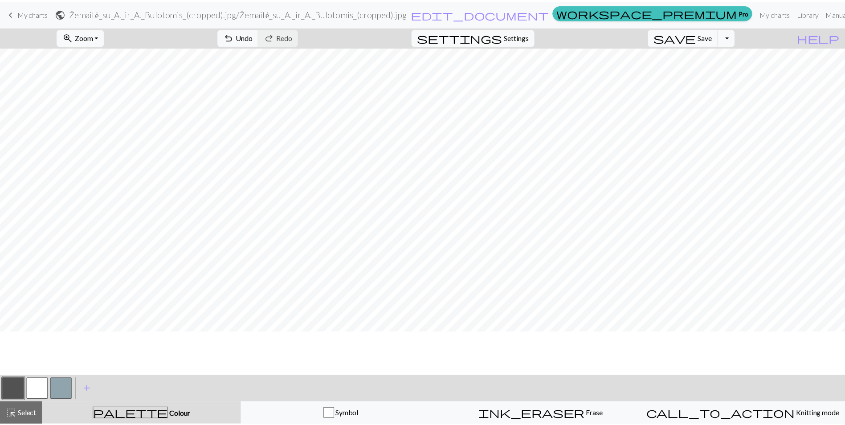
scroll to position [0, 0]
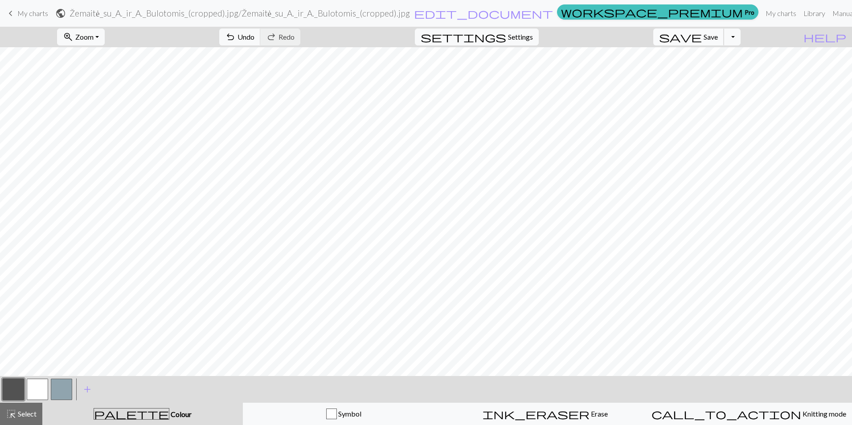
click at [718, 40] on span "Save" at bounding box center [710, 37] width 14 height 8
click at [740, 35] on button "Toggle Dropdown" at bounding box center [731, 37] width 17 height 17
click at [711, 76] on button "save_alt Download" at bounding box center [666, 71] width 147 height 14
click at [409, 31] on button "Download" at bounding box center [404, 28] width 43 height 17
click at [41, 16] on span "My charts" at bounding box center [32, 13] width 31 height 8
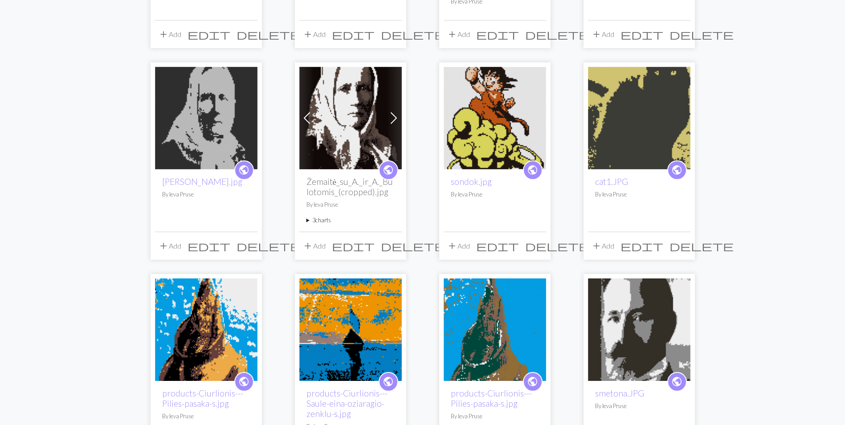
scroll to position [401, 0]
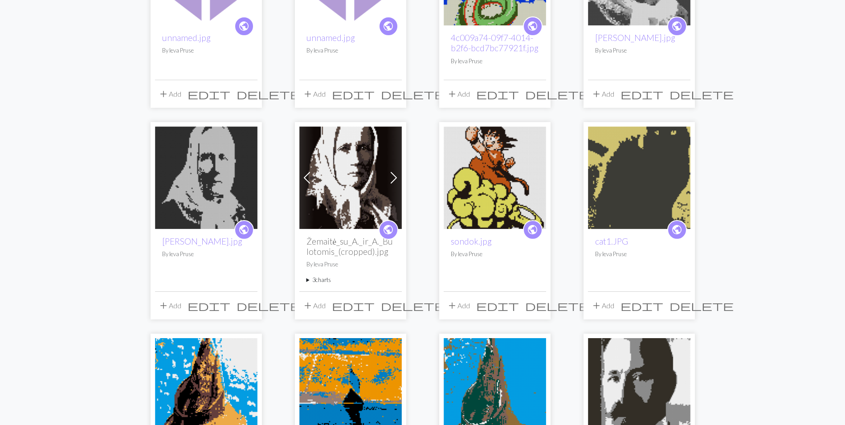
click at [328, 181] on img at bounding box center [350, 178] width 102 height 102
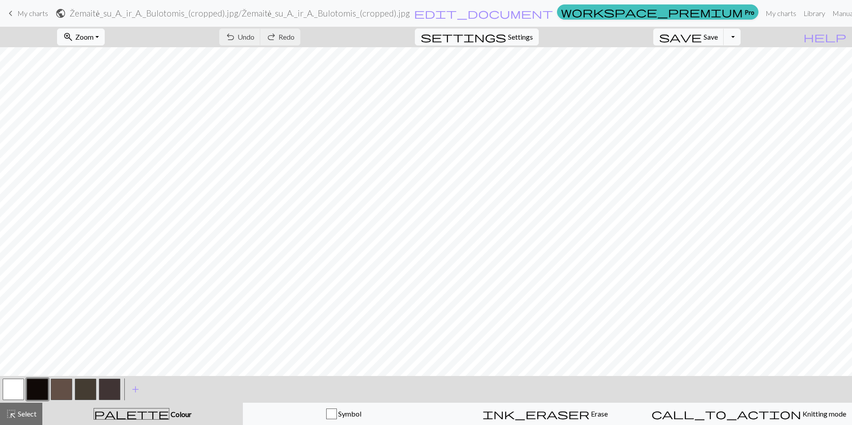
click at [94, 37] on span "Zoom" at bounding box center [84, 37] width 18 height 8
click at [97, 102] on button "50%" at bounding box center [92, 107] width 70 height 14
click at [740, 37] on button "Toggle Dropdown" at bounding box center [731, 37] width 17 height 17
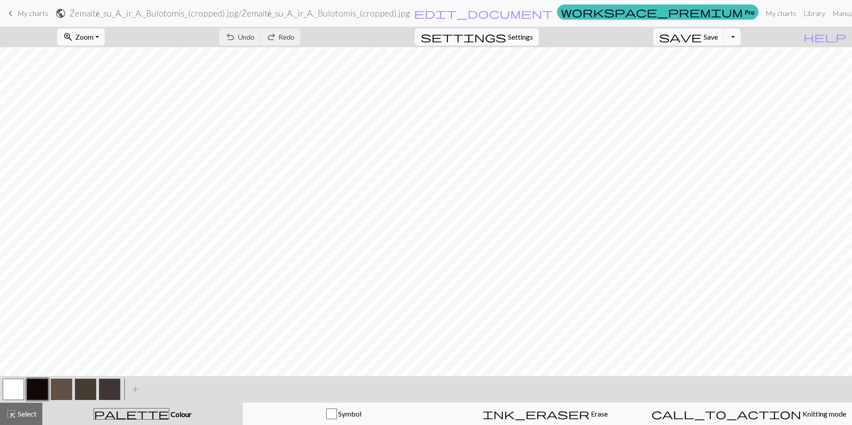
click at [506, 36] on span "settings" at bounding box center [464, 37] width 86 height 12
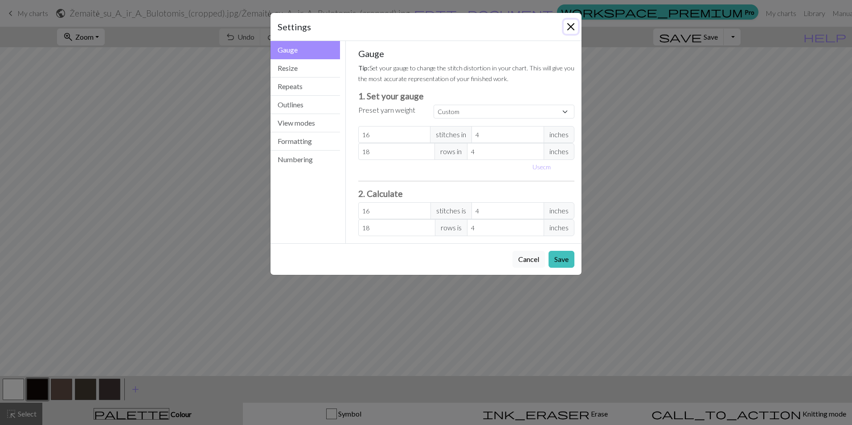
click at [567, 25] on button "Close" at bounding box center [571, 27] width 14 height 14
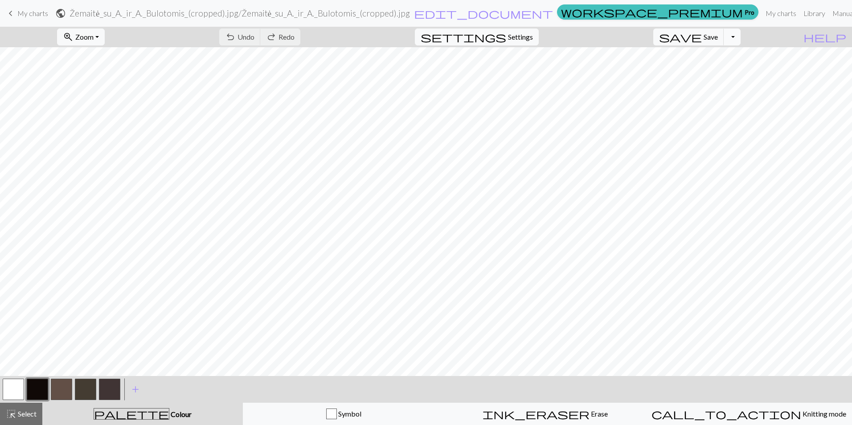
click at [740, 39] on button "Toggle Dropdown" at bounding box center [731, 37] width 17 height 17
click at [723, 55] on button "file_copy Save a copy" at bounding box center [666, 56] width 147 height 14
click at [86, 388] on button "button" at bounding box center [85, 389] width 21 height 21
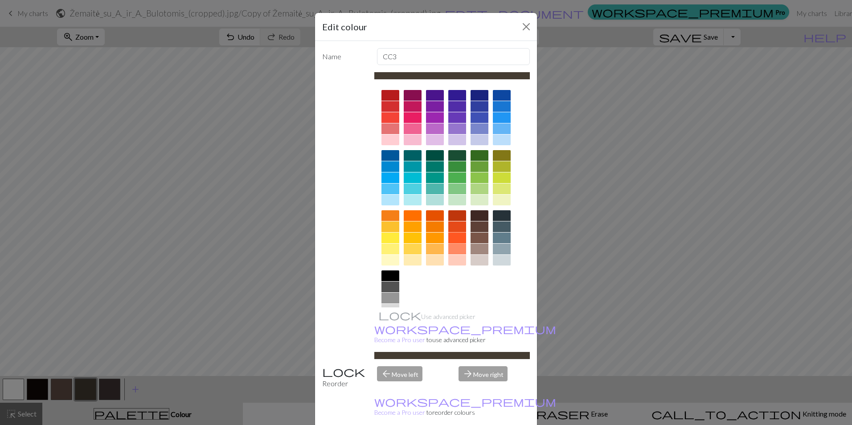
click at [455, 237] on div at bounding box center [457, 238] width 18 height 11
click at [0, 0] on icon at bounding box center [0, 0] width 0 height 0
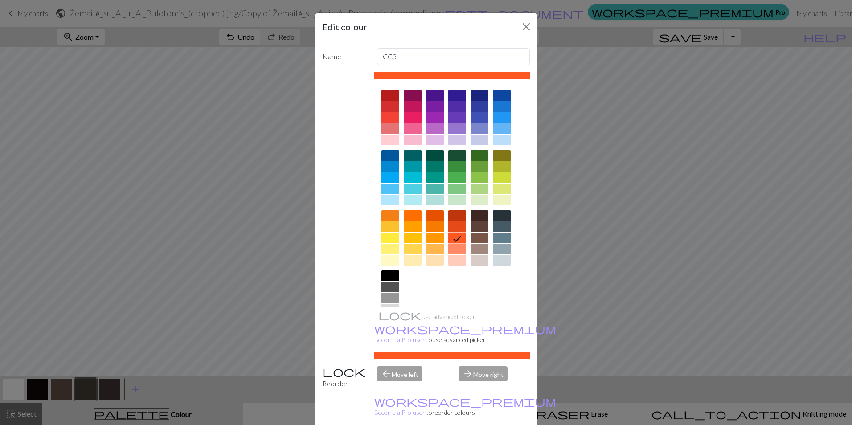
drag, startPoint x: 471, startPoint y: 408, endPoint x: 472, endPoint y: 417, distance: 9.4
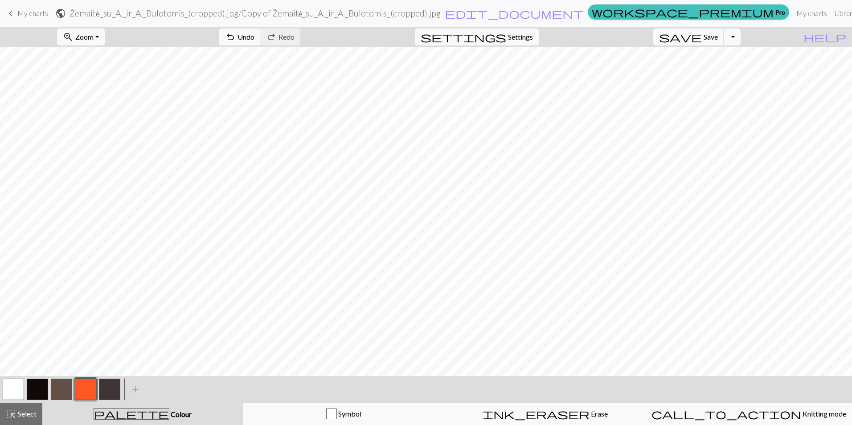
click at [83, 386] on button "button" at bounding box center [85, 389] width 21 height 21
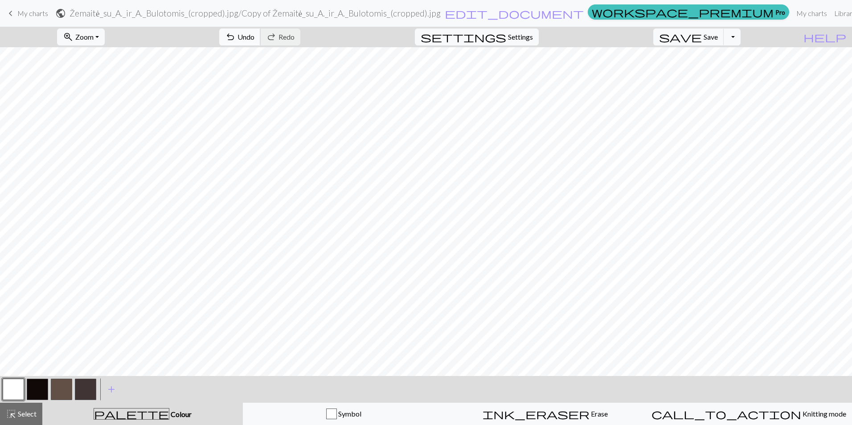
click at [261, 44] on button "undo Undo Undo" at bounding box center [239, 37] width 41 height 17
click at [64, 391] on button "button" at bounding box center [61, 389] width 21 height 21
click at [7, 389] on button "button" at bounding box center [13, 389] width 21 height 21
click at [54, 391] on button "button" at bounding box center [61, 389] width 21 height 21
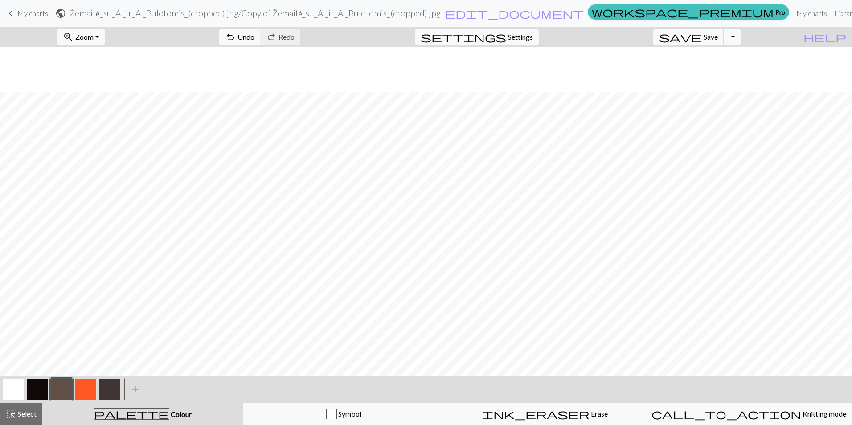
scroll to position [333, 0]
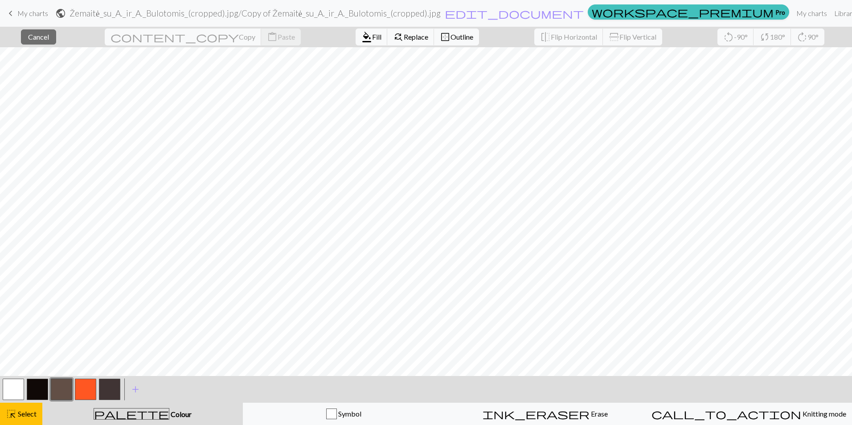
click at [83, 397] on button "button" at bounding box center [85, 389] width 21 height 21
click at [60, 389] on button "button" at bounding box center [61, 389] width 21 height 21
click at [38, 417] on button "highlight_alt Select Select" at bounding box center [21, 414] width 42 height 22
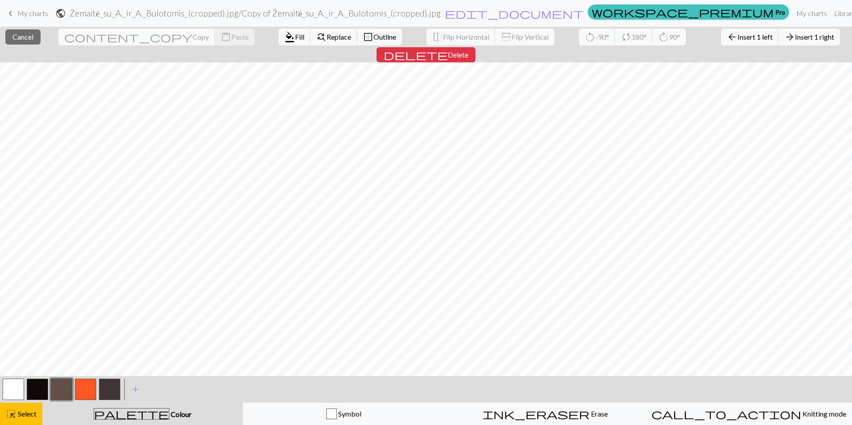
click at [90, 391] on button "button" at bounding box center [85, 389] width 21 height 21
click at [55, 382] on button "button" at bounding box center [61, 389] width 21 height 21
click at [14, 421] on button "highlight_alt Select Select" at bounding box center [21, 414] width 42 height 22
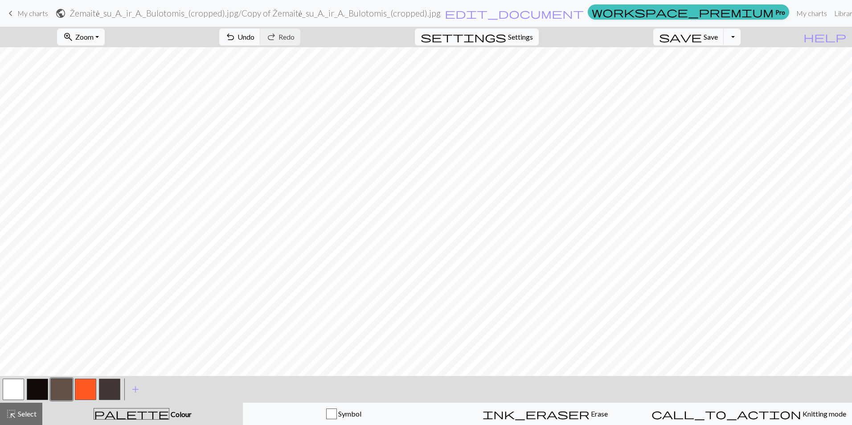
click at [86, 389] on button "button" at bounding box center [85, 389] width 21 height 21
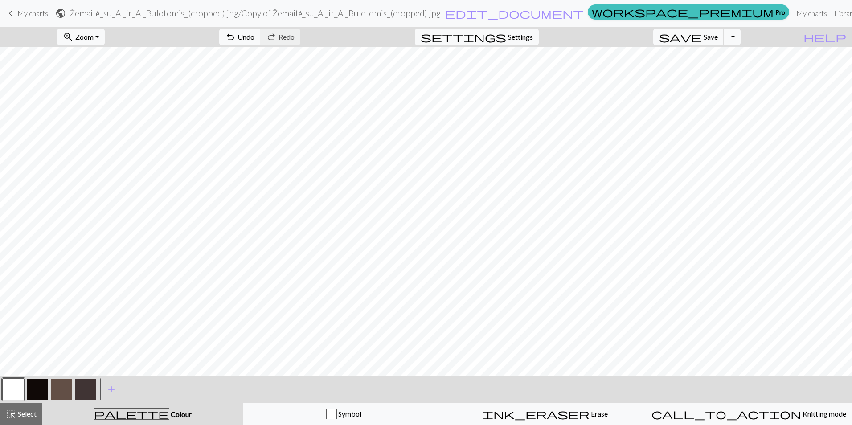
click at [84, 386] on button "button" at bounding box center [85, 389] width 21 height 21
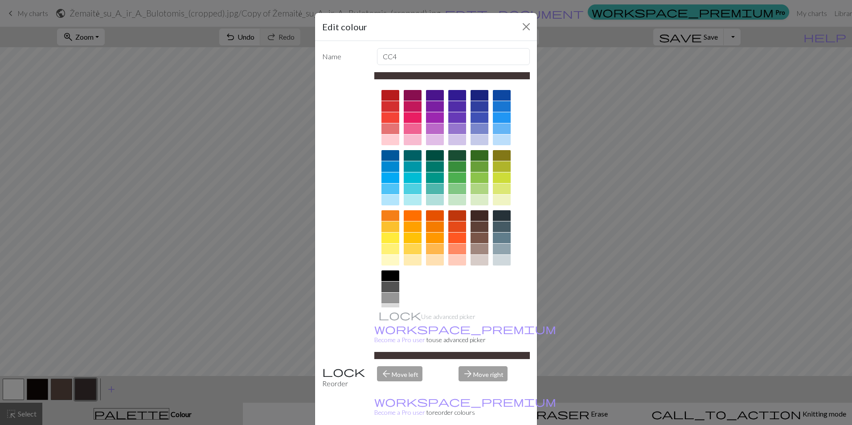
click at [453, 237] on div at bounding box center [457, 238] width 18 height 11
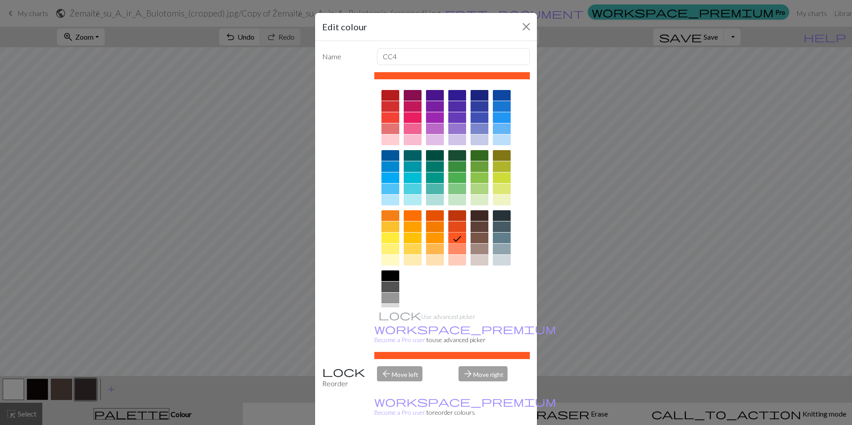
click at [453, 237] on icon at bounding box center [457, 238] width 11 height 11
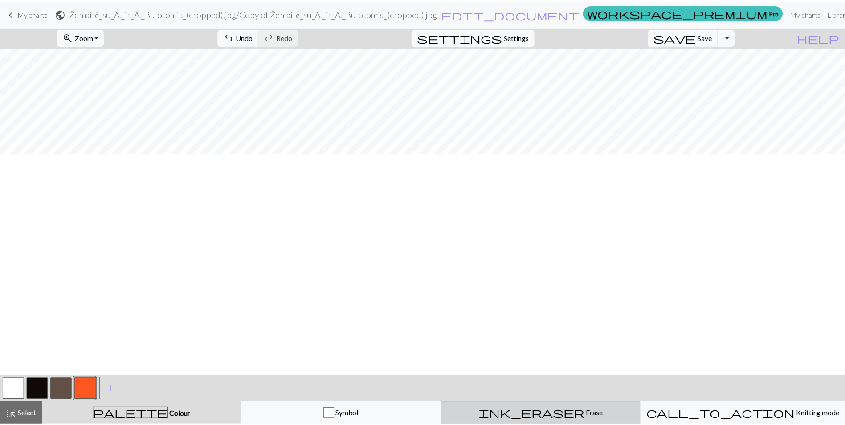
scroll to position [110, 0]
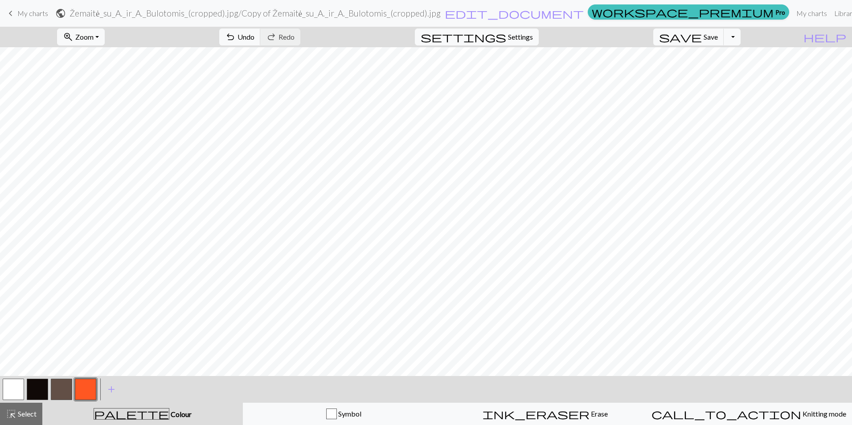
click at [89, 392] on button "button" at bounding box center [85, 389] width 21 height 21
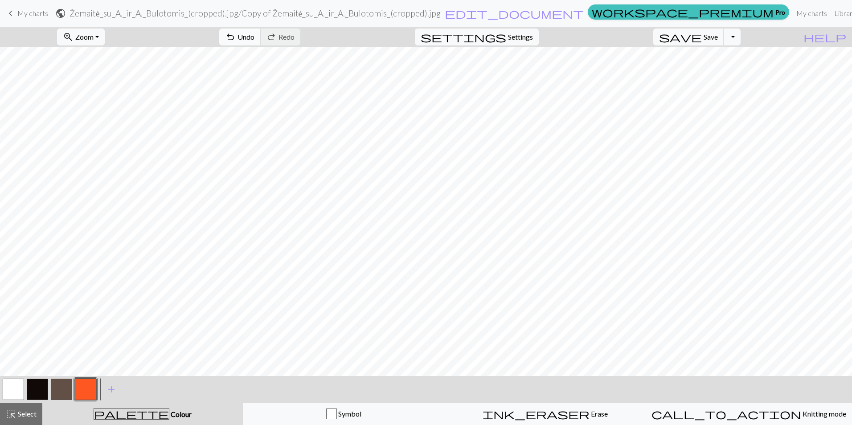
click at [254, 34] on span "Undo" at bounding box center [245, 37] width 17 height 8
click at [718, 37] on span "Save" at bounding box center [710, 37] width 14 height 8
click at [40, 14] on span "My charts" at bounding box center [32, 13] width 31 height 8
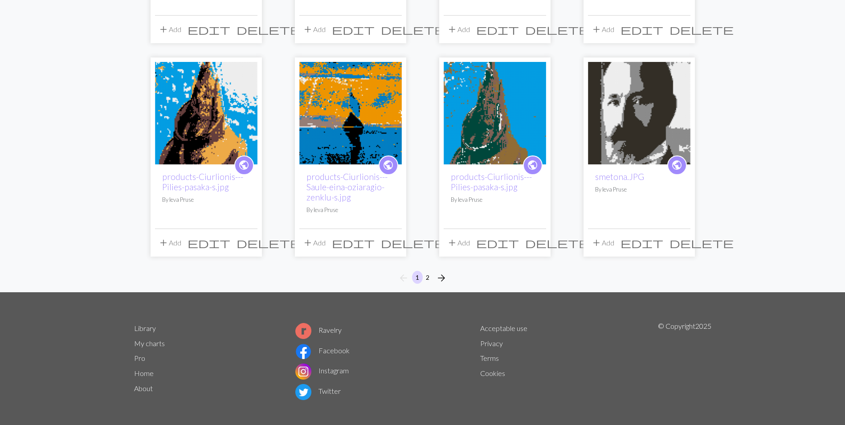
scroll to position [668, 0]
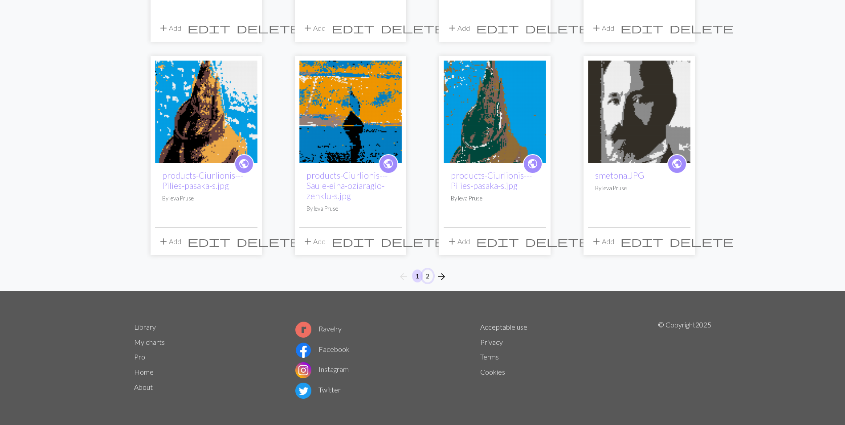
click at [425, 274] on button "2" at bounding box center [427, 276] width 11 height 13
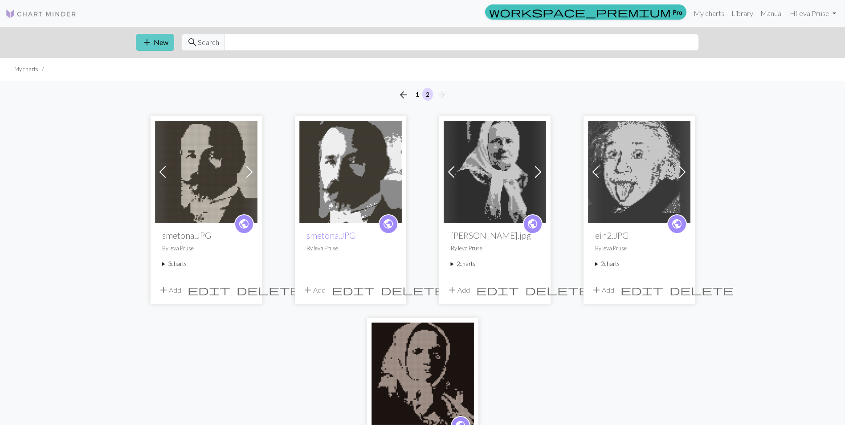
click at [156, 36] on button "add New" at bounding box center [155, 42] width 38 height 17
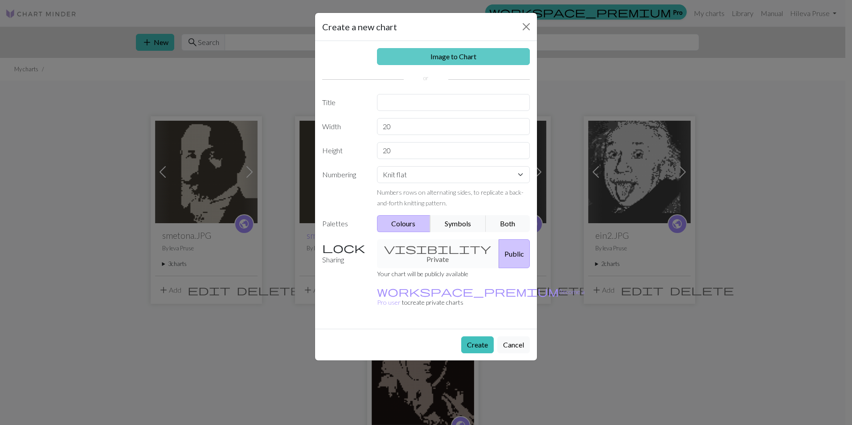
click at [432, 54] on link "Image to Chart" at bounding box center [453, 56] width 153 height 17
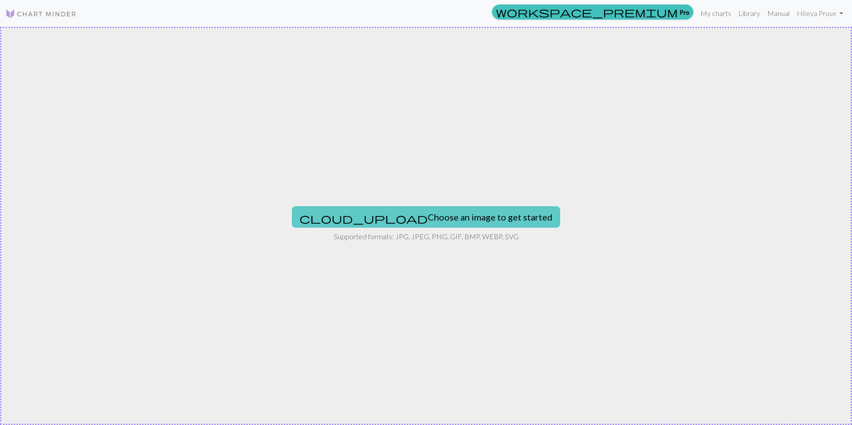
click at [422, 212] on button "cloud_upload Choose an image to get started" at bounding box center [426, 216] width 268 height 21
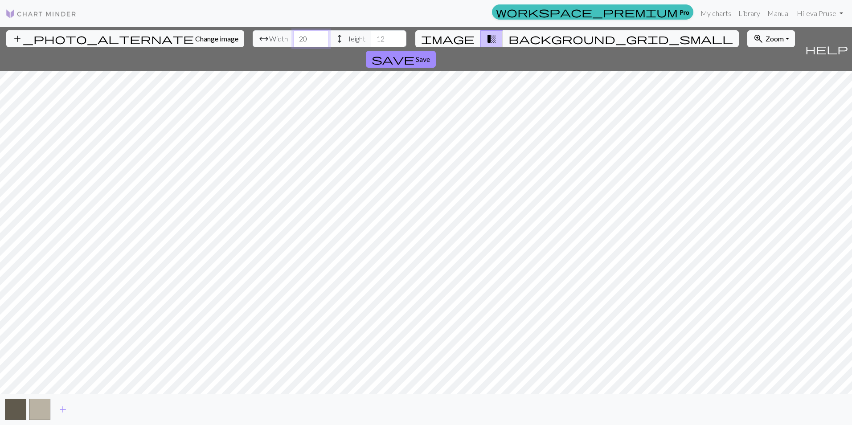
click at [293, 37] on input "20" at bounding box center [311, 38] width 36 height 17
type input "100"
click at [371, 38] on input "12" at bounding box center [389, 38] width 36 height 17
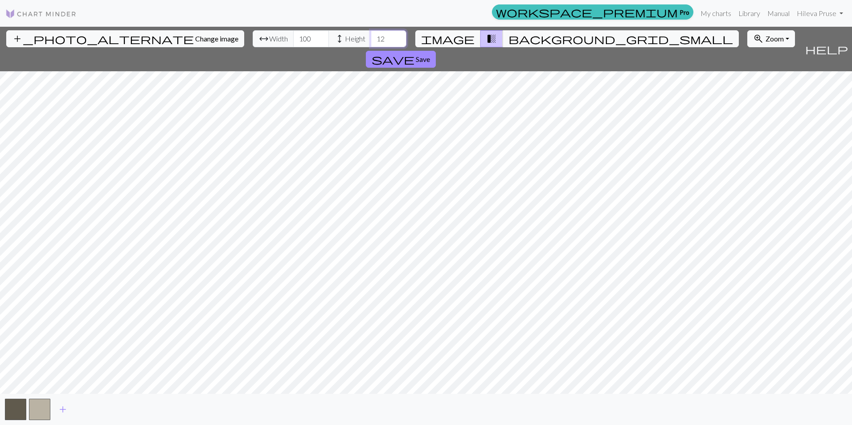
click at [371, 38] on input "12" at bounding box center [389, 38] width 36 height 17
type input "140"
click at [572, 395] on div "add_photo_alternate Change image arrow_range Width 100 height Height 140 image …" at bounding box center [426, 226] width 852 height 398
click at [61, 405] on span "add" at bounding box center [62, 409] width 11 height 12
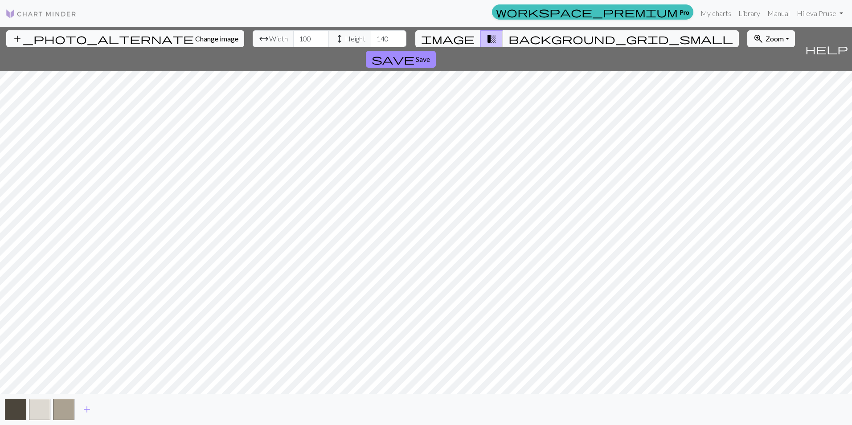
click at [195, 40] on span "Change image" at bounding box center [216, 38] width 43 height 8
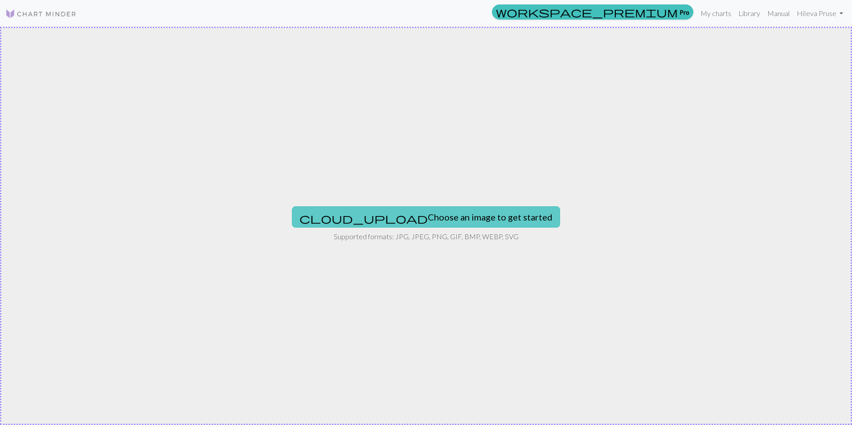
click at [422, 208] on button "cloud_upload Choose an image to get started" at bounding box center [426, 216] width 268 height 21
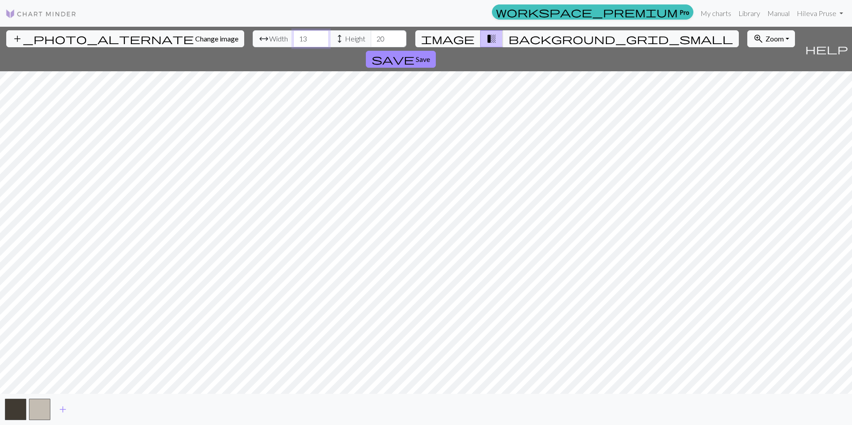
click at [293, 43] on input "13" at bounding box center [311, 38] width 36 height 17
click at [293, 42] on input "13" at bounding box center [311, 38] width 36 height 17
type input "1"
type input "90"
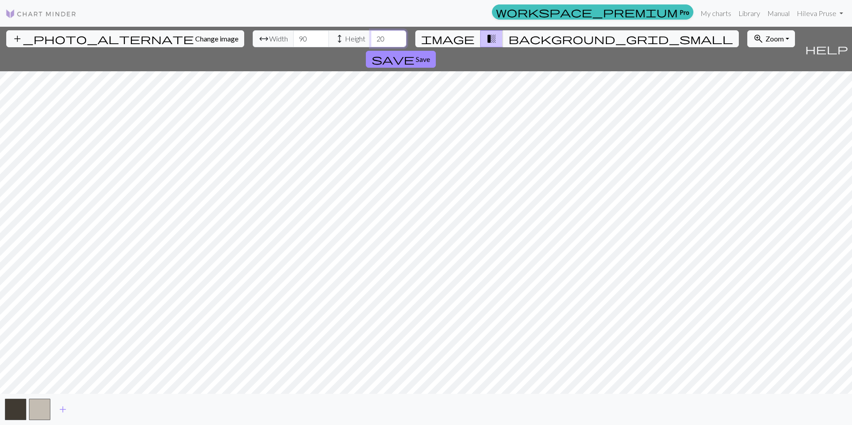
click at [371, 42] on input "20" at bounding box center [389, 38] width 36 height 17
type input "130"
click at [65, 410] on span "add" at bounding box center [62, 409] width 11 height 12
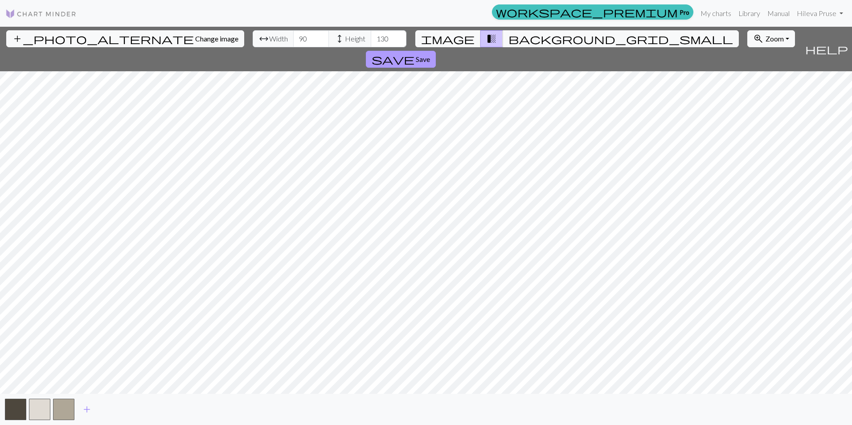
click at [430, 55] on span "Save" at bounding box center [423, 59] width 14 height 8
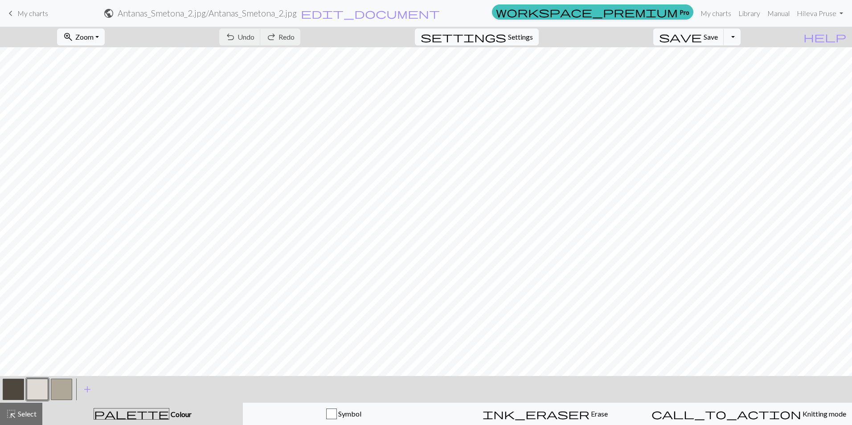
click at [43, 391] on button "button" at bounding box center [37, 389] width 21 height 21
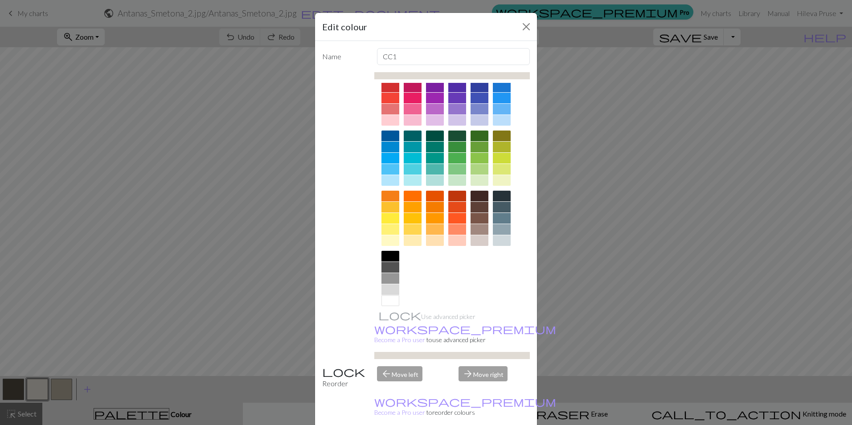
scroll to position [29, 0]
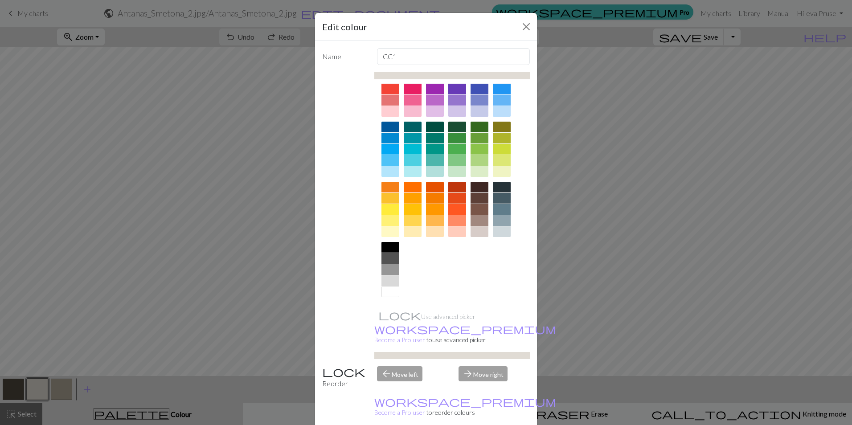
click at [388, 290] on div at bounding box center [390, 291] width 18 height 11
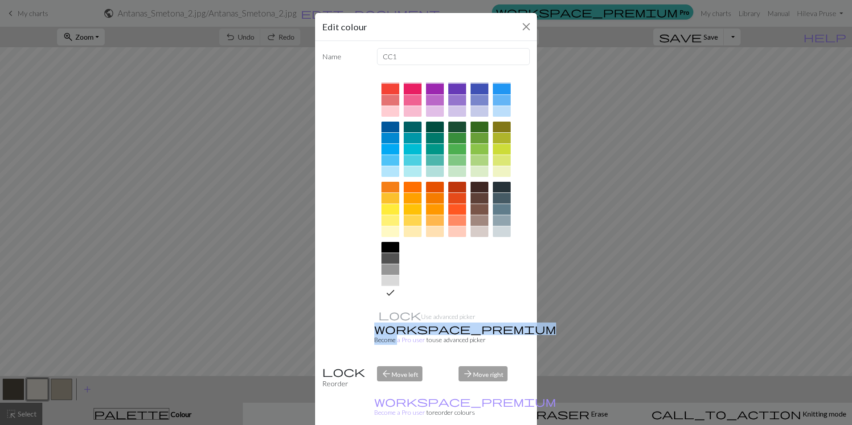
click at [388, 290] on icon at bounding box center [390, 292] width 11 height 11
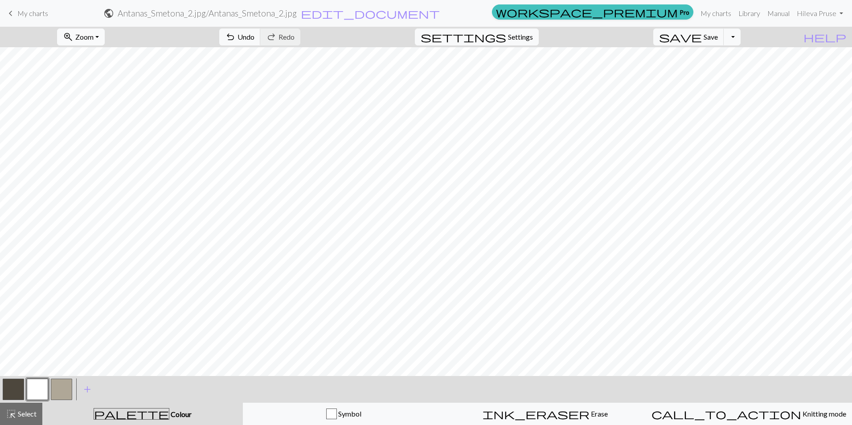
click at [105, 34] on button "zoom_in Zoom Zoom" at bounding box center [81, 37] width 48 height 17
click at [91, 104] on button "50%" at bounding box center [92, 107] width 70 height 14
click at [63, 390] on button "button" at bounding box center [61, 389] width 21 height 21
click at [6, 389] on button "button" at bounding box center [13, 389] width 21 height 21
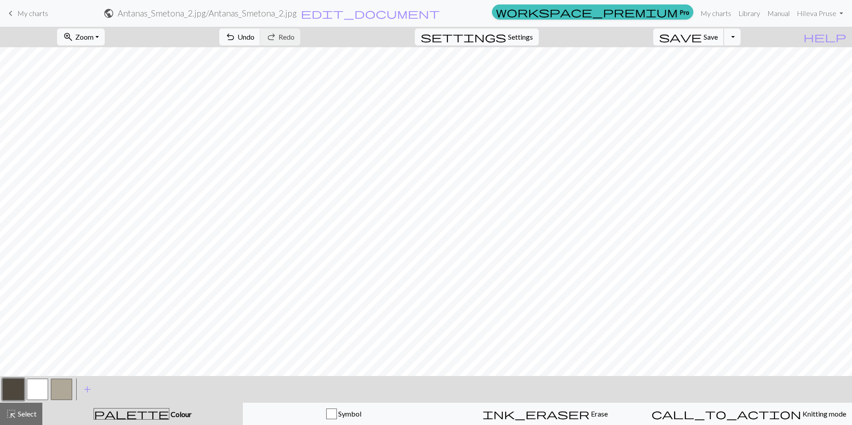
click at [721, 41] on button "save Save Save" at bounding box center [688, 37] width 71 height 17
click at [718, 37] on span "Save" at bounding box center [710, 37] width 14 height 8
click at [740, 38] on button "Toggle Dropdown" at bounding box center [731, 37] width 17 height 17
click at [719, 71] on button "save_alt Download" at bounding box center [666, 71] width 147 height 14
click at [392, 25] on button "Download" at bounding box center [404, 28] width 43 height 17
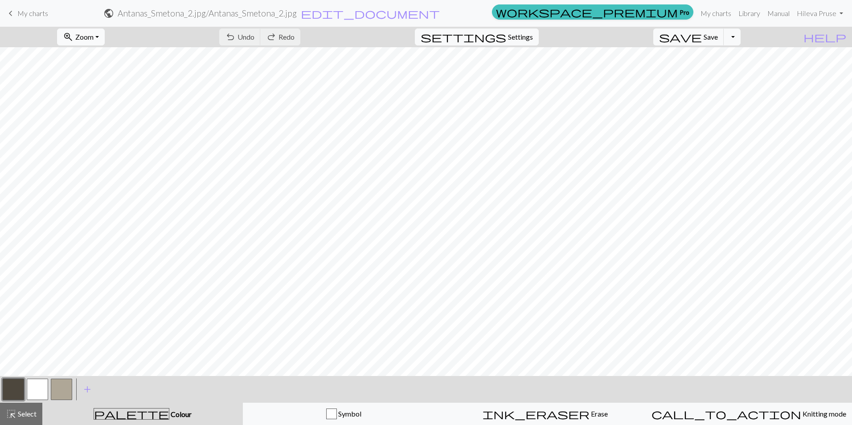
click at [94, 39] on span "Zoom" at bounding box center [84, 37] width 18 height 8
click at [32, 18] on link "keyboard_arrow_left My charts" at bounding box center [26, 13] width 43 height 15
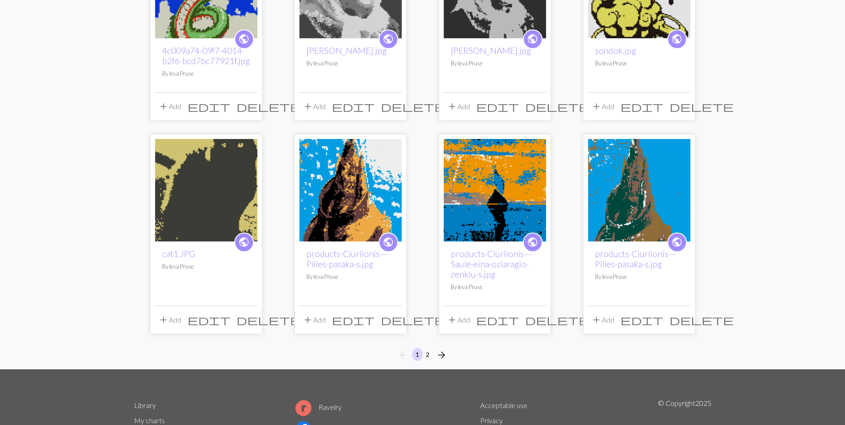
scroll to position [673, 0]
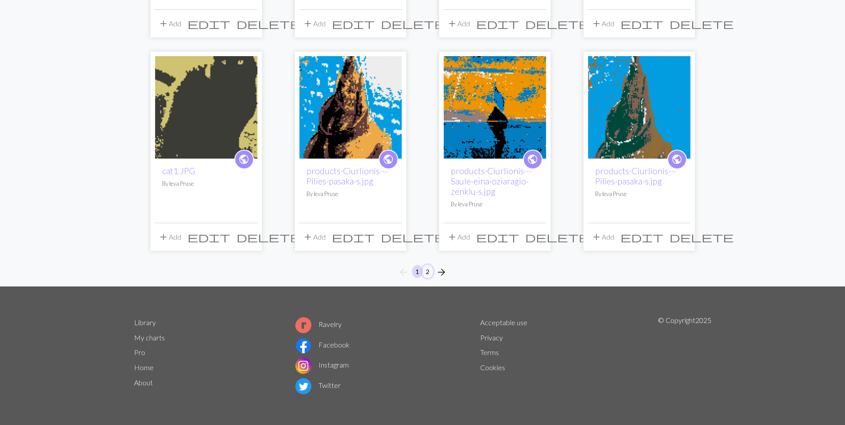
click at [430, 270] on button "2" at bounding box center [427, 271] width 11 height 13
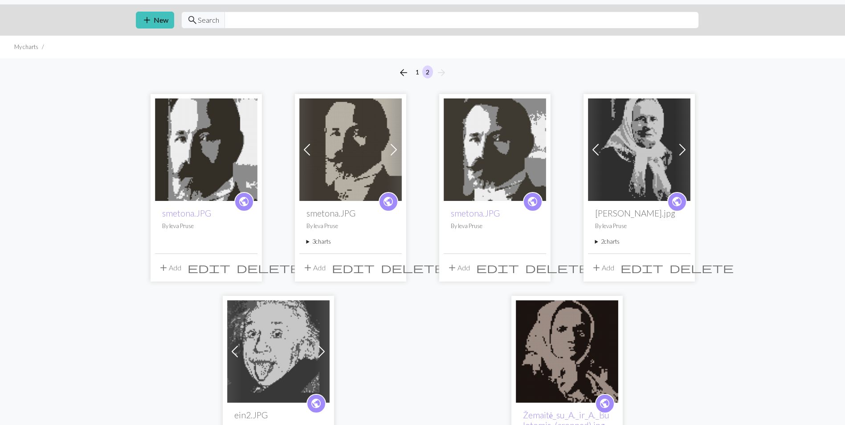
scroll to position [45, 0]
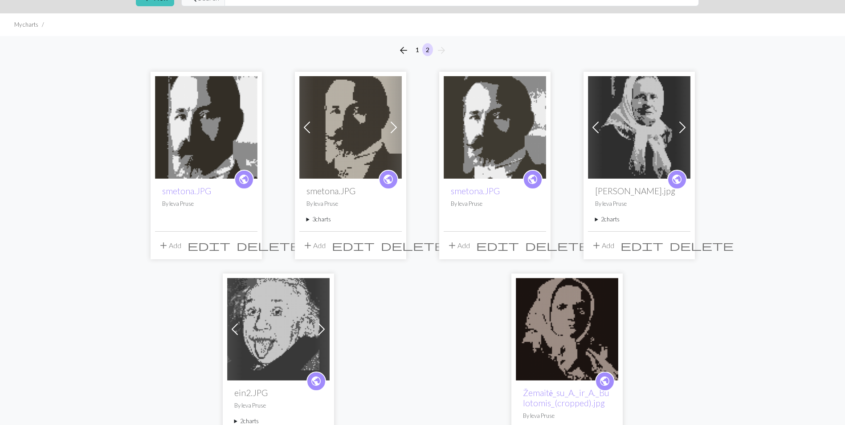
click at [502, 139] on img at bounding box center [495, 127] width 102 height 102
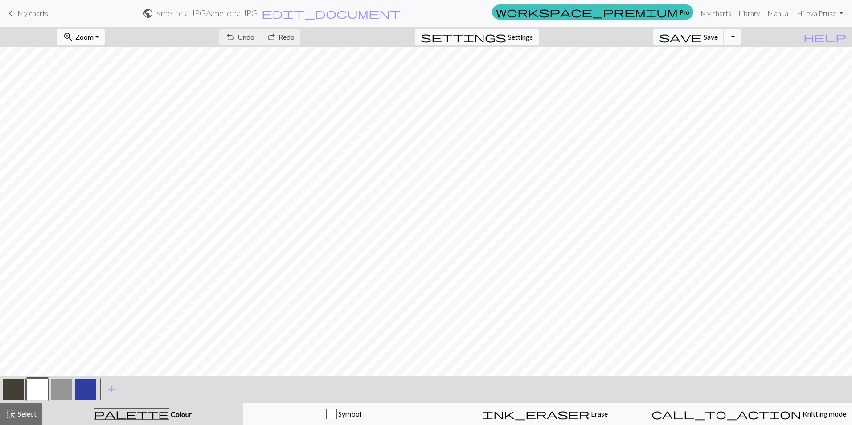
click at [105, 31] on button "zoom_in Zoom Zoom" at bounding box center [81, 37] width 48 height 17
click at [97, 108] on button "50%" at bounding box center [92, 107] width 70 height 14
click at [740, 35] on button "Toggle Dropdown" at bounding box center [731, 37] width 17 height 17
click at [725, 72] on button "save_alt Download" at bounding box center [666, 71] width 147 height 14
click at [29, 11] on div "Your download is being prepared..." at bounding box center [426, 21] width 852 height 42
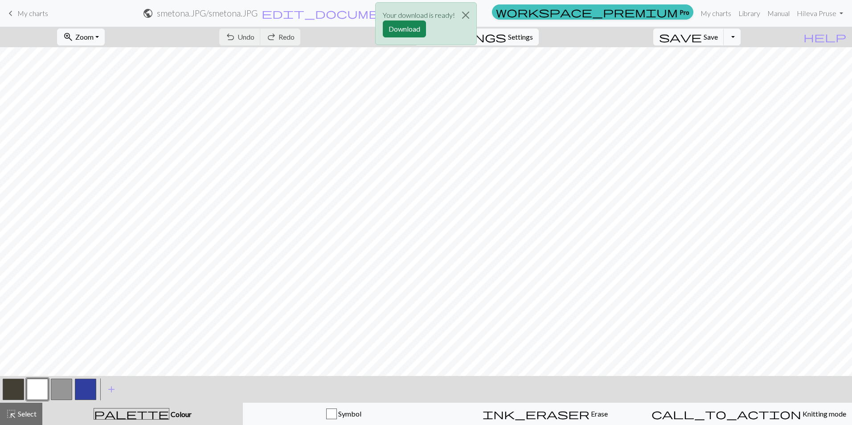
click at [415, 31] on button "Download" at bounding box center [404, 28] width 43 height 17
click at [35, 12] on span "My charts" at bounding box center [32, 13] width 31 height 8
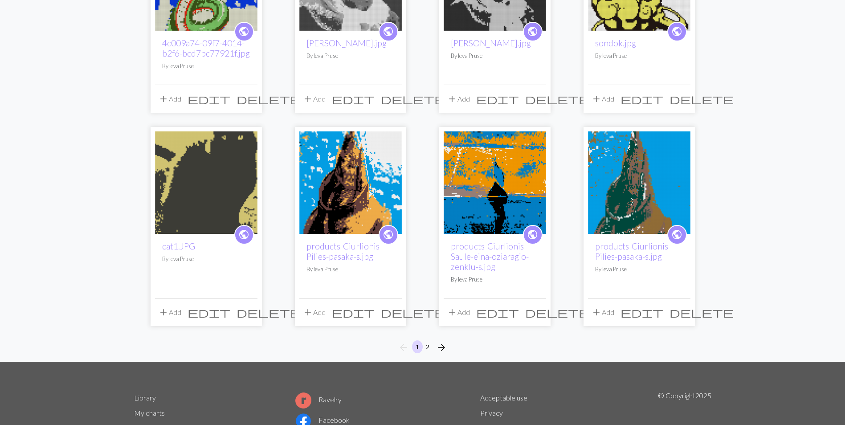
scroll to position [673, 0]
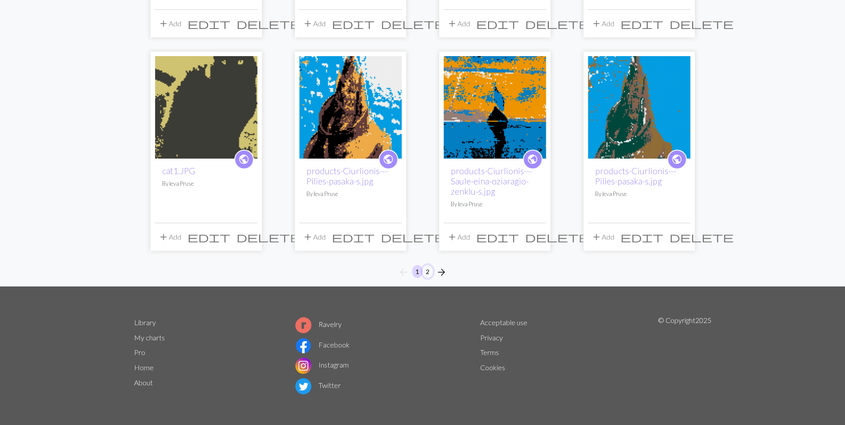
click at [429, 274] on button "2" at bounding box center [427, 271] width 11 height 13
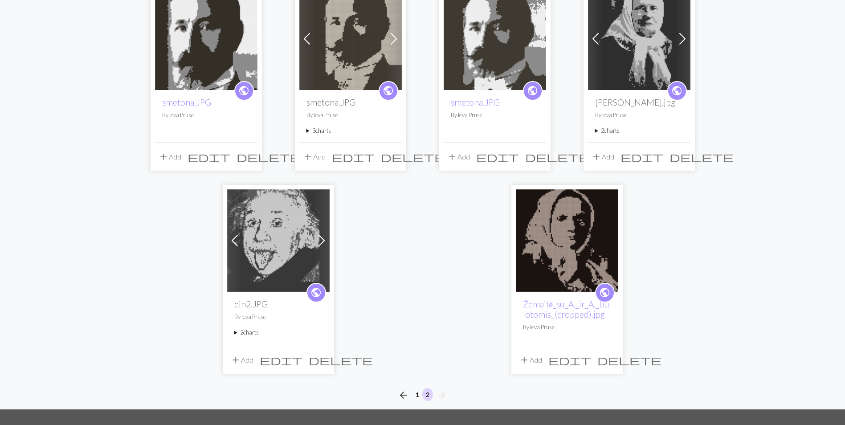
scroll to position [134, 0]
click at [568, 231] on img at bounding box center [567, 240] width 102 height 102
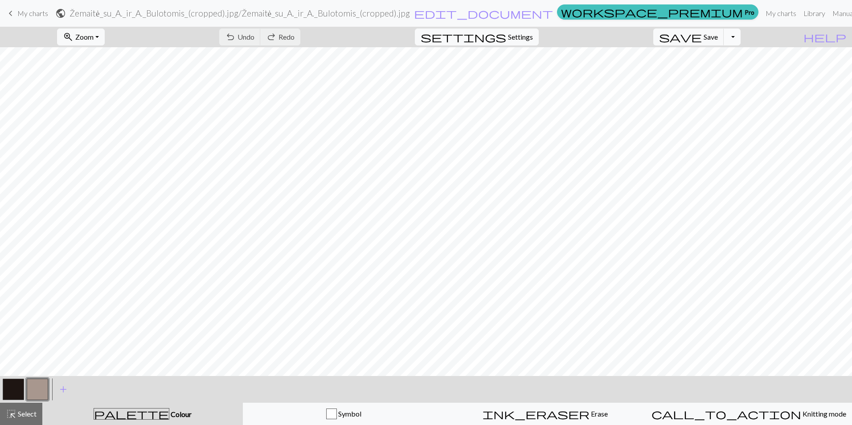
click at [740, 39] on button "Toggle Dropdown" at bounding box center [731, 37] width 17 height 17
click at [719, 72] on button "save_alt Download" at bounding box center [666, 71] width 147 height 14
click at [8, 387] on button "button" at bounding box center [13, 389] width 21 height 21
click at [7, 387] on button "button" at bounding box center [13, 389] width 21 height 21
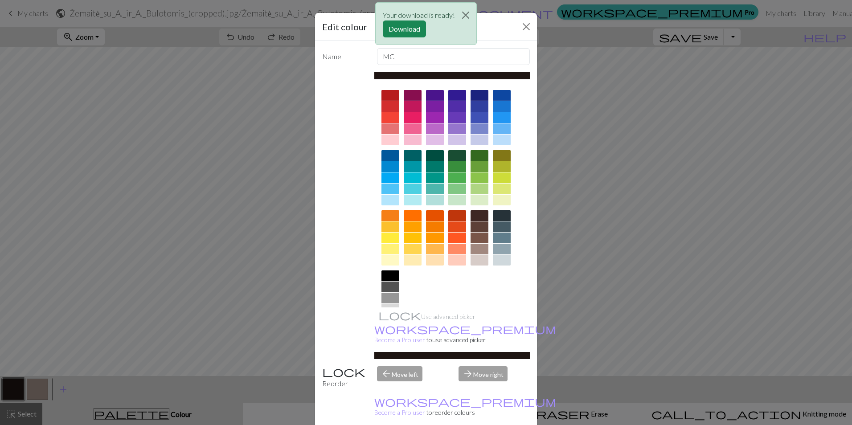
click at [382, 282] on div at bounding box center [390, 287] width 18 height 11
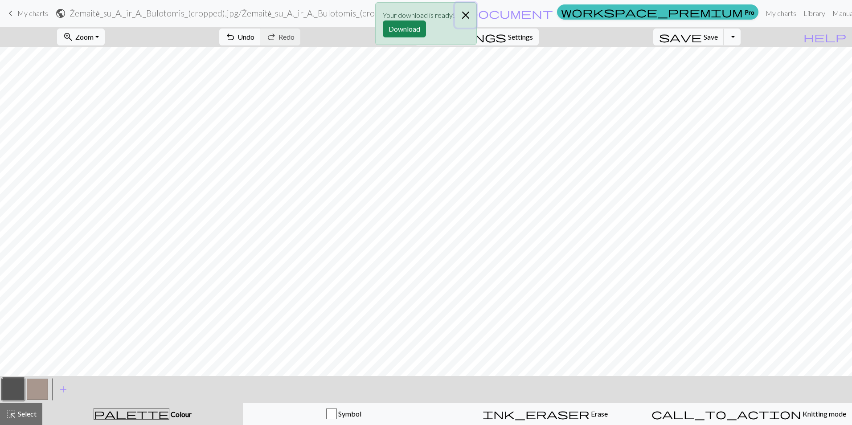
click at [469, 13] on button "Close" at bounding box center [465, 15] width 21 height 25
click at [718, 36] on span "Save" at bounding box center [710, 37] width 14 height 8
click at [740, 36] on button "Toggle Dropdown" at bounding box center [731, 37] width 17 height 17
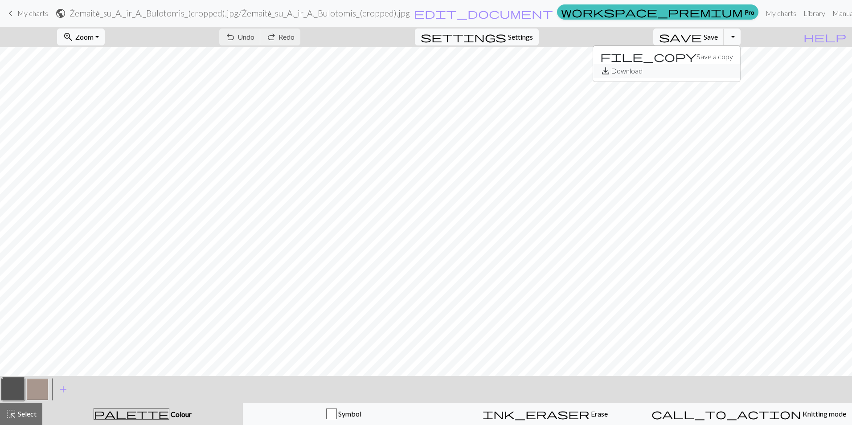
click at [708, 71] on button "save_alt Download" at bounding box center [666, 71] width 147 height 14
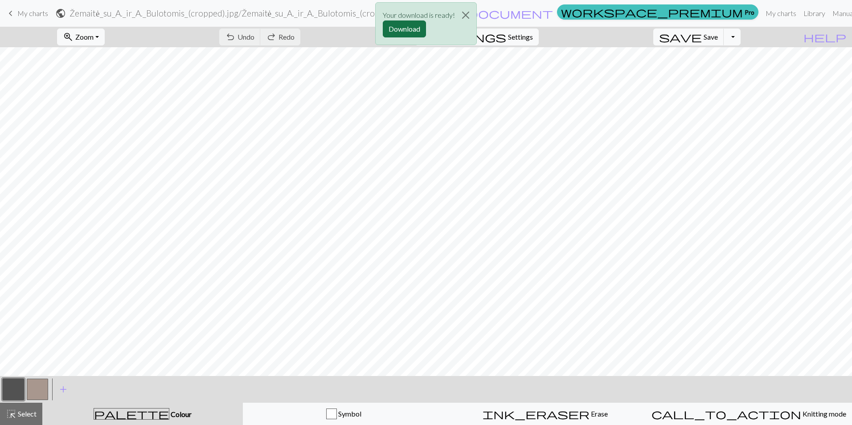
click at [400, 22] on button "Download" at bounding box center [404, 28] width 43 height 17
click at [27, 12] on span "My charts" at bounding box center [32, 13] width 31 height 8
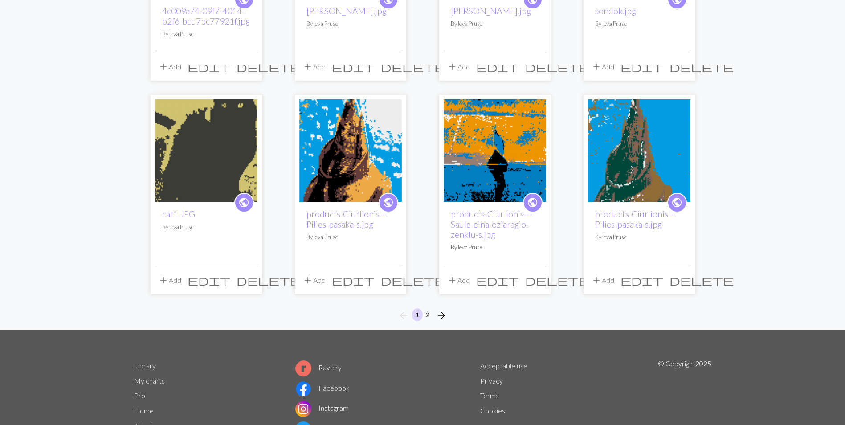
scroll to position [673, 0]
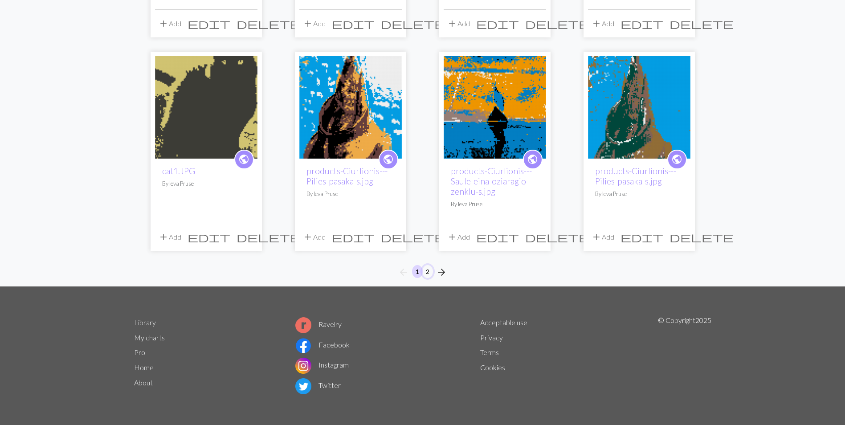
click at [429, 274] on button "2" at bounding box center [427, 271] width 11 height 13
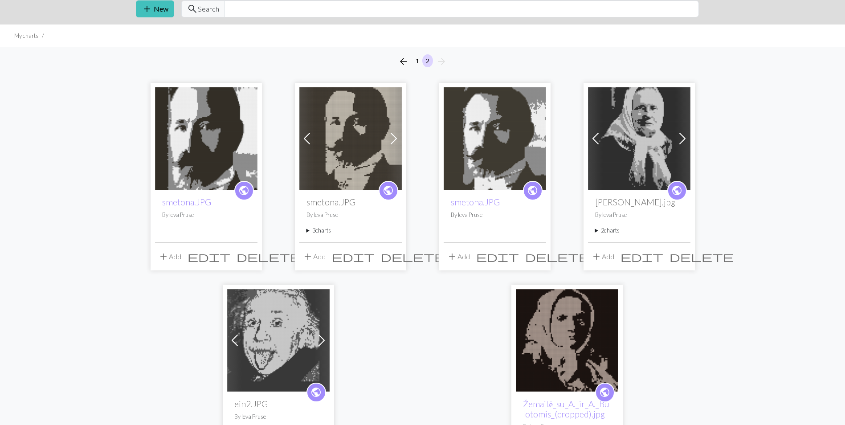
scroll to position [33, 0]
click at [350, 157] on img at bounding box center [350, 139] width 102 height 102
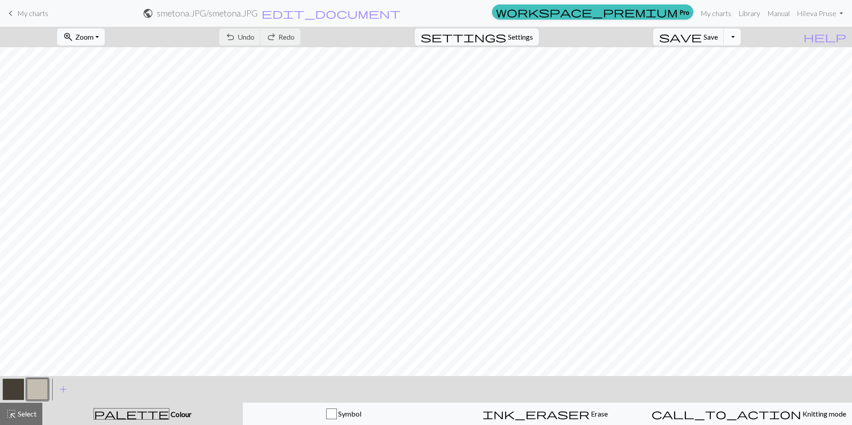
click at [740, 35] on button "Toggle Dropdown" at bounding box center [731, 37] width 17 height 17
click at [709, 74] on button "save_alt Download" at bounding box center [666, 71] width 147 height 14
click at [408, 31] on button "Download" at bounding box center [404, 28] width 43 height 17
click at [43, 13] on span "My charts" at bounding box center [32, 13] width 31 height 8
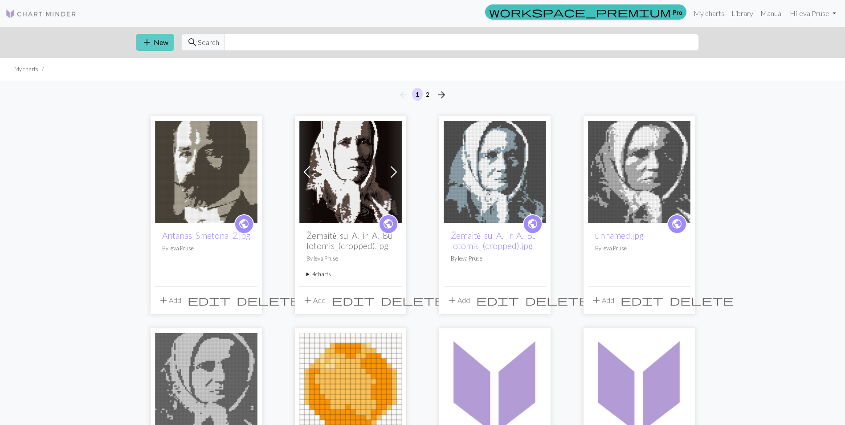
click at [151, 38] on span "add" at bounding box center [147, 42] width 11 height 12
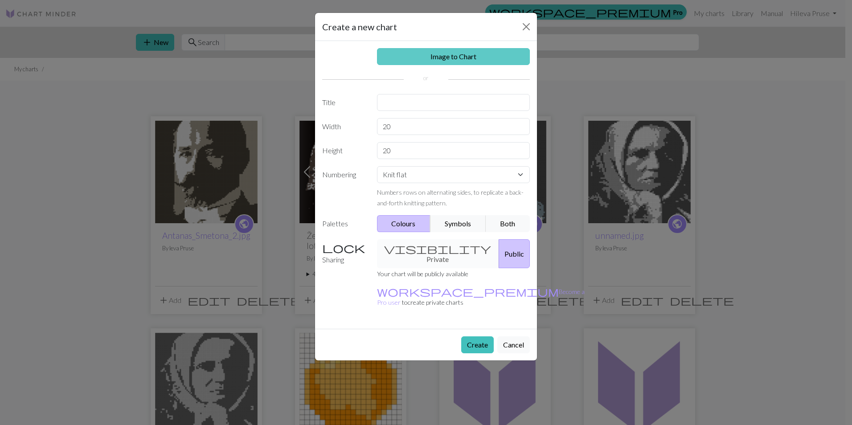
click at [430, 60] on link "Image to Chart" at bounding box center [453, 56] width 153 height 17
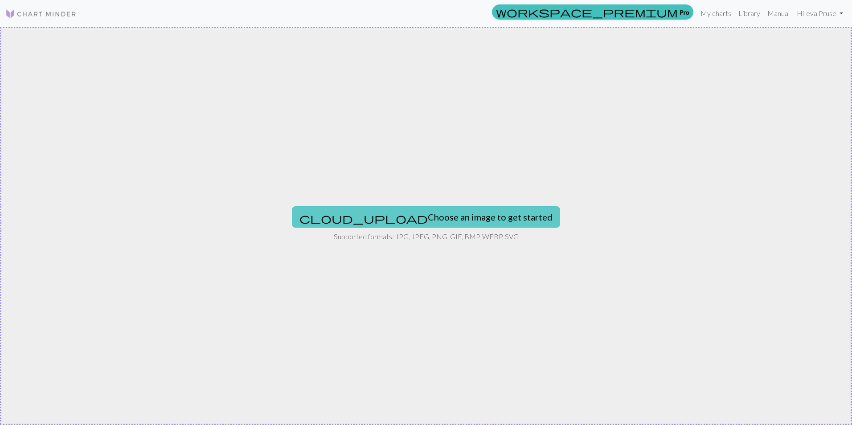
click at [389, 217] on button "cloud_upload Choose an image to get started" at bounding box center [426, 216] width 268 height 21
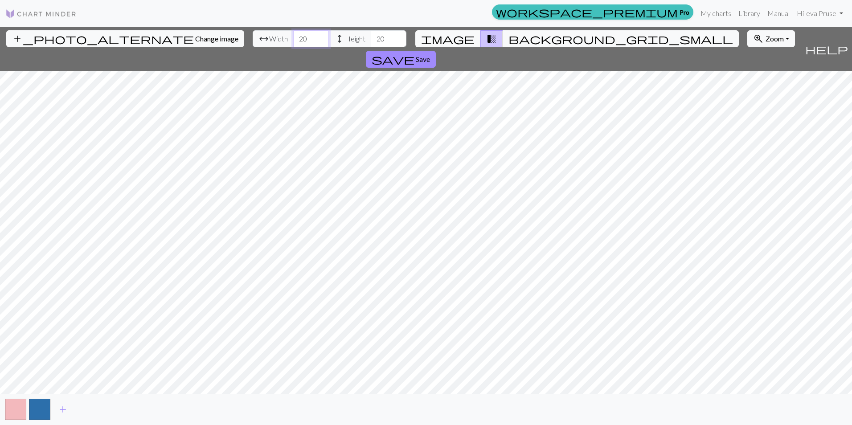
click at [293, 39] on input "20" at bounding box center [311, 38] width 36 height 17
type input "40"
click at [371, 42] on input "20" at bounding box center [389, 38] width 36 height 17
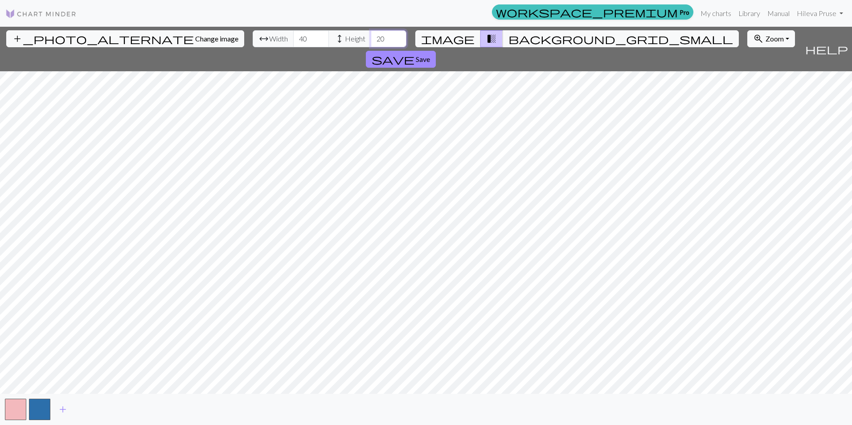
click at [371, 42] on input "20" at bounding box center [389, 38] width 36 height 17
type input "40"
click at [293, 37] on input "40" at bounding box center [311, 38] width 36 height 17
type input "45"
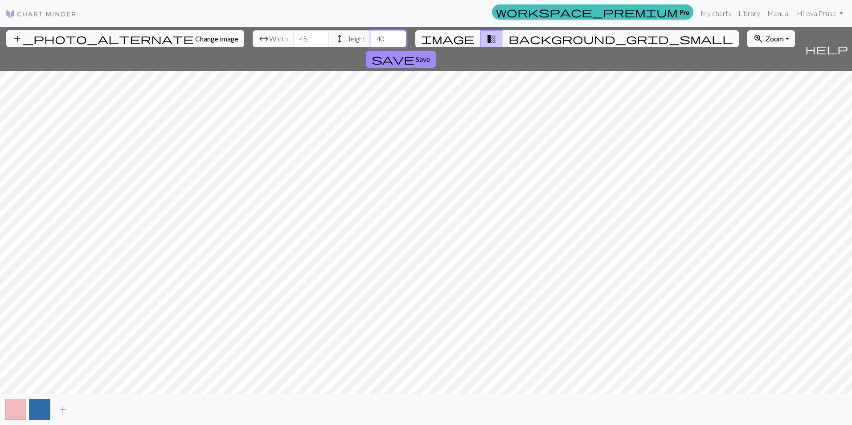
click at [371, 38] on input "40" at bounding box center [389, 38] width 36 height 17
type input "45"
click at [430, 55] on span "Save" at bounding box center [423, 59] width 14 height 8
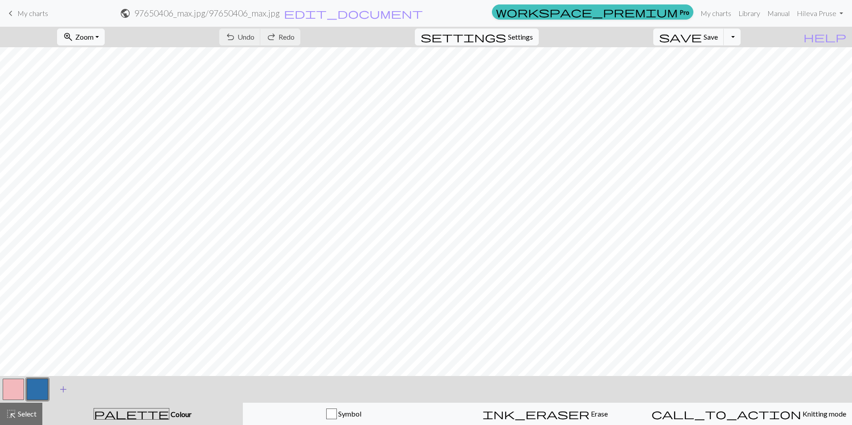
click at [64, 394] on span "add" at bounding box center [63, 389] width 11 height 12
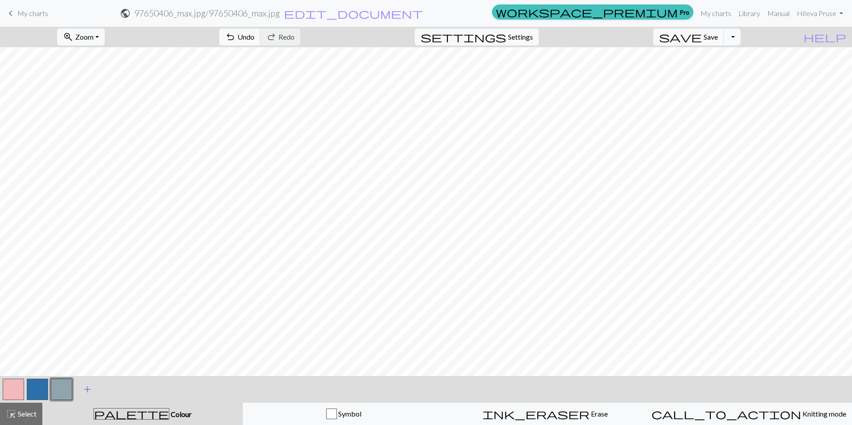
click at [92, 388] on span "add" at bounding box center [87, 389] width 11 height 12
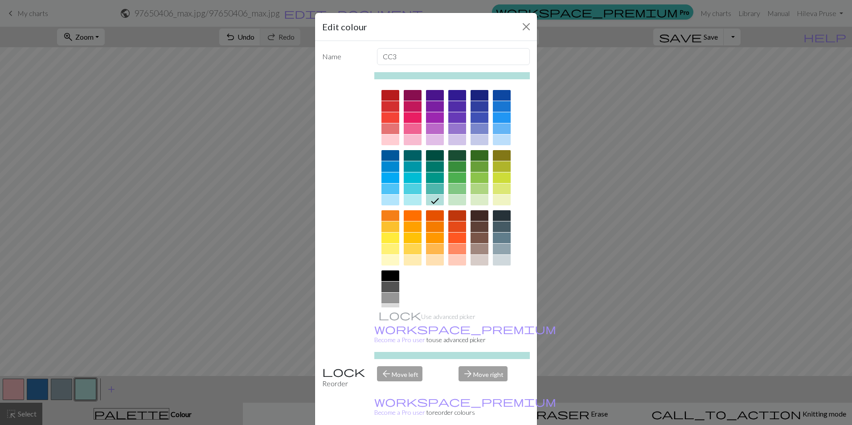
drag, startPoint x: 458, startPoint y: 407, endPoint x: 485, endPoint y: 416, distance: 27.8
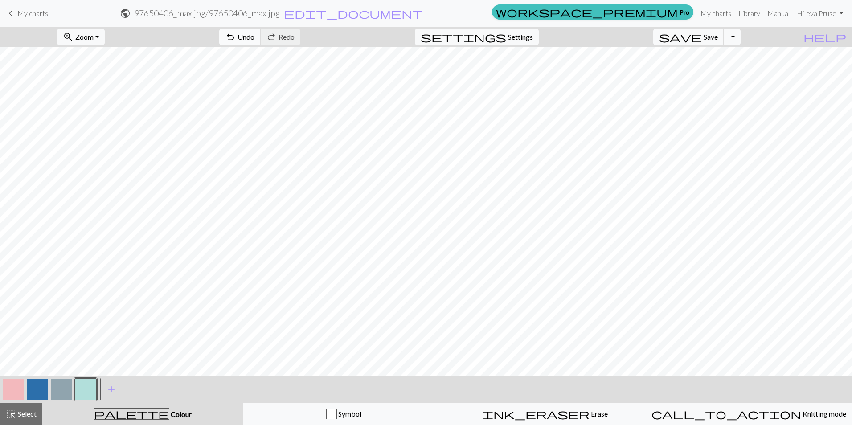
click at [236, 33] on span "undo" at bounding box center [230, 37] width 11 height 12
click at [236, 35] on span "undo" at bounding box center [230, 37] width 11 height 12
click at [291, 43] on div "undo Undo Undo redo Redo Redo" at bounding box center [259, 37] width 94 height 20
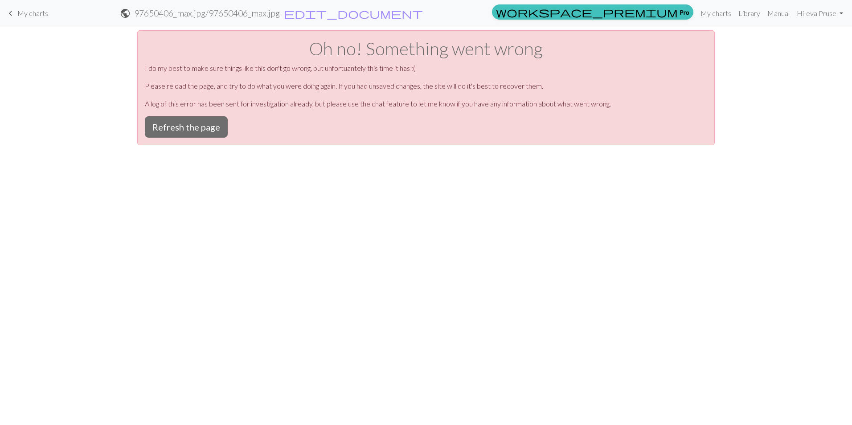
click at [177, 115] on div "Oh no! Something went wrong I do my best to make sure things like this don't go…" at bounding box center [425, 87] width 577 height 115
click at [174, 120] on button "Refresh the page" at bounding box center [186, 126] width 83 height 21
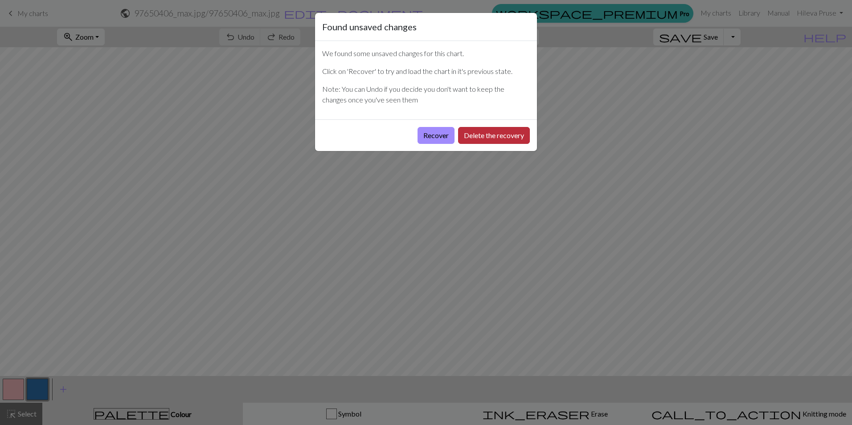
click at [482, 135] on button "Delete the recovery" at bounding box center [494, 135] width 72 height 17
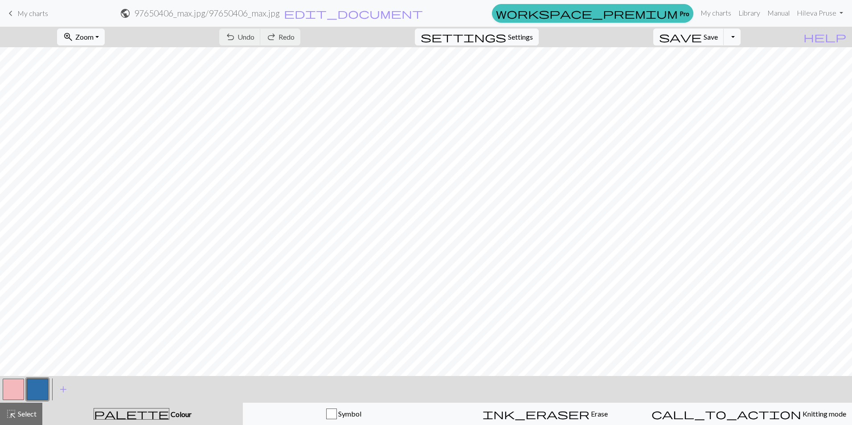
click at [38, 12] on span "My charts" at bounding box center [32, 13] width 31 height 8
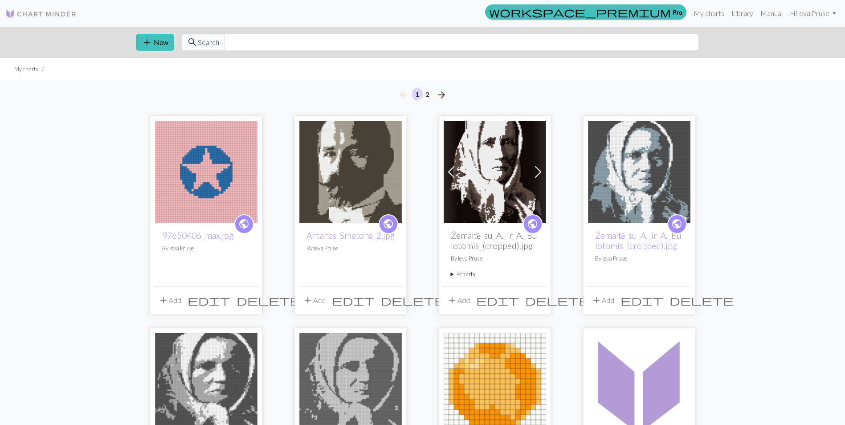
click at [253, 302] on span "delete" at bounding box center [269, 300] width 64 height 12
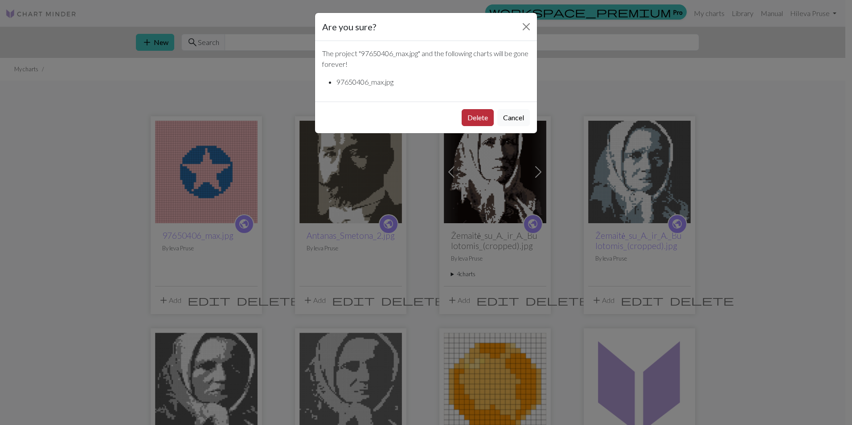
click at [477, 117] on button "Delete" at bounding box center [478, 117] width 32 height 17
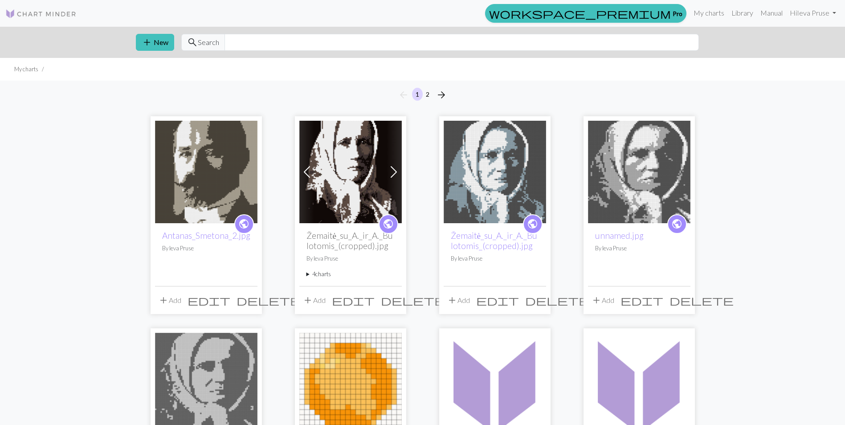
click at [153, 39] on button "add New" at bounding box center [155, 42] width 38 height 17
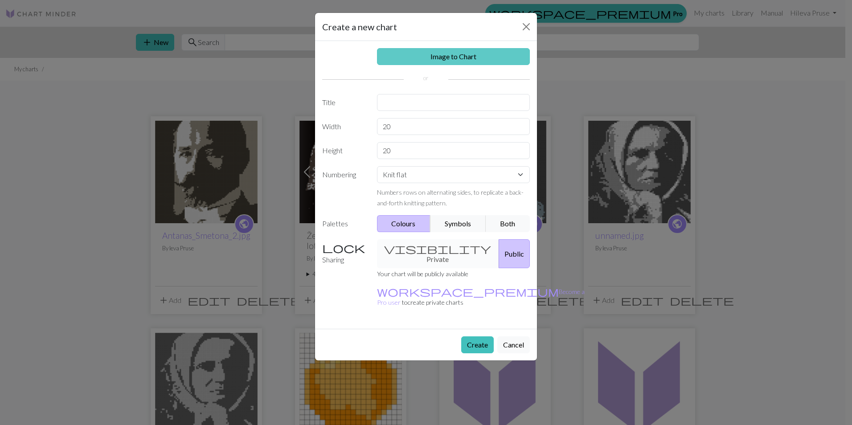
click at [470, 62] on link "Image to Chart" at bounding box center [453, 56] width 153 height 17
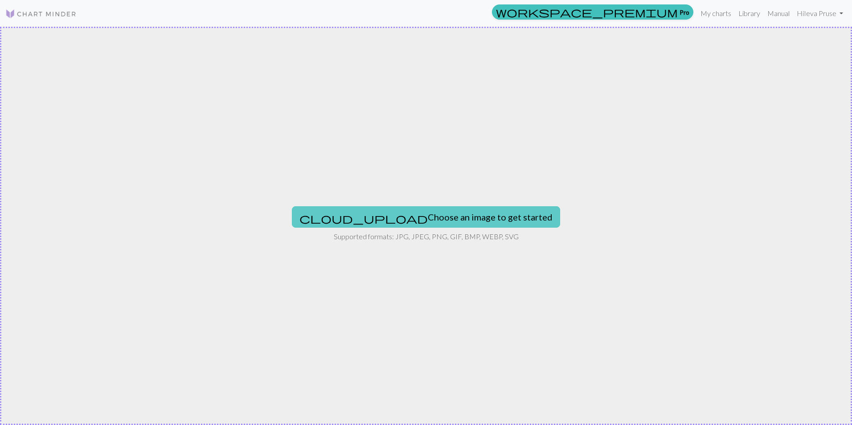
click at [453, 225] on button "cloud_upload Choose an image to get started" at bounding box center [426, 216] width 268 height 21
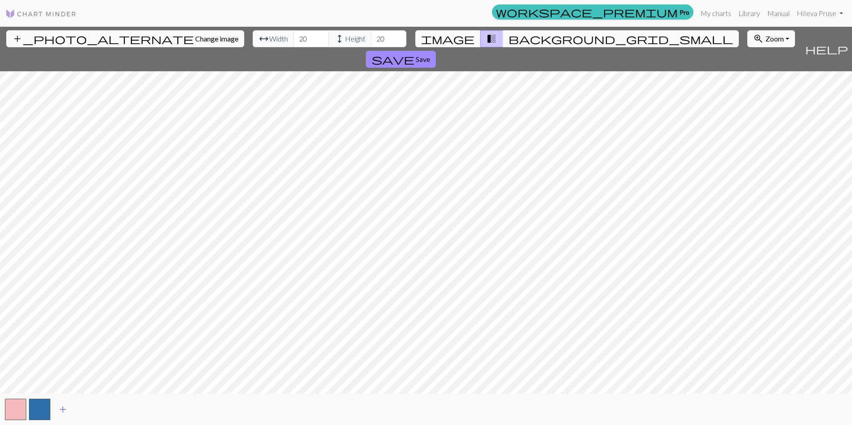
click at [62, 407] on span "add" at bounding box center [62, 409] width 11 height 12
click at [87, 410] on span "add" at bounding box center [87, 409] width 11 height 12
click at [293, 42] on input "20" at bounding box center [311, 38] width 36 height 17
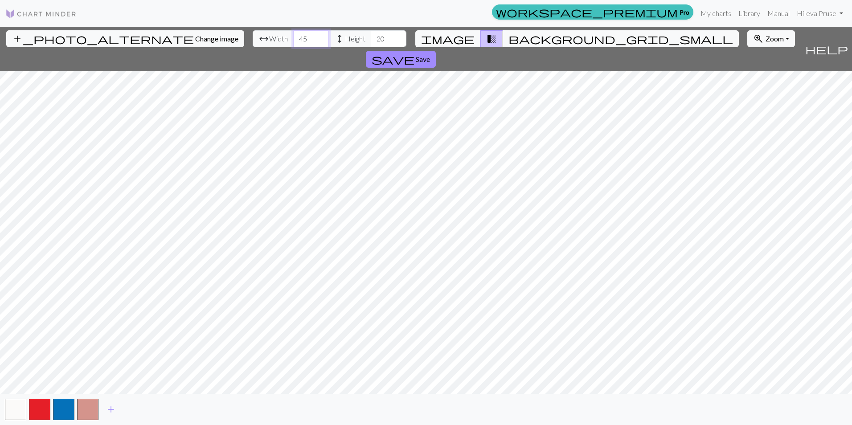
type input "45"
click at [414, 53] on span "save" at bounding box center [393, 59] width 43 height 12
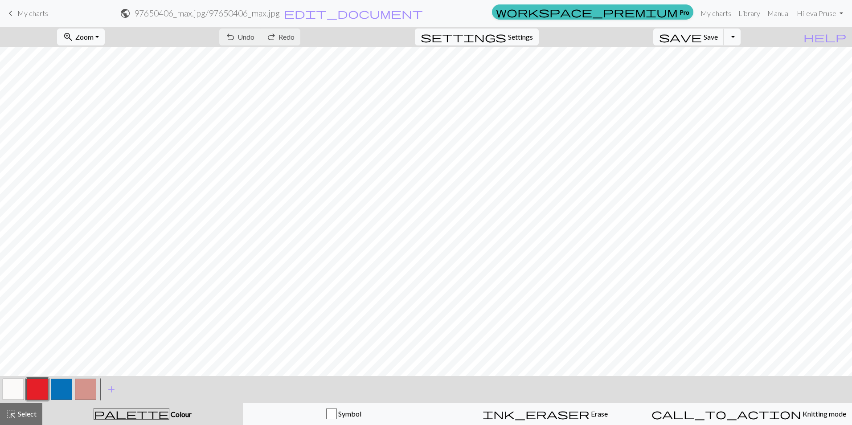
click at [111, 46] on div "zoom_in Zoom Zoom Fit all Fit width Fit height 50% 100% 150% 200%" at bounding box center [80, 37] width 61 height 20
click at [105, 41] on button "zoom_in Zoom Zoom" at bounding box center [81, 37] width 48 height 17
click at [114, 57] on button "Fit all" at bounding box center [92, 56] width 70 height 14
click at [18, 388] on button "button" at bounding box center [13, 389] width 21 height 21
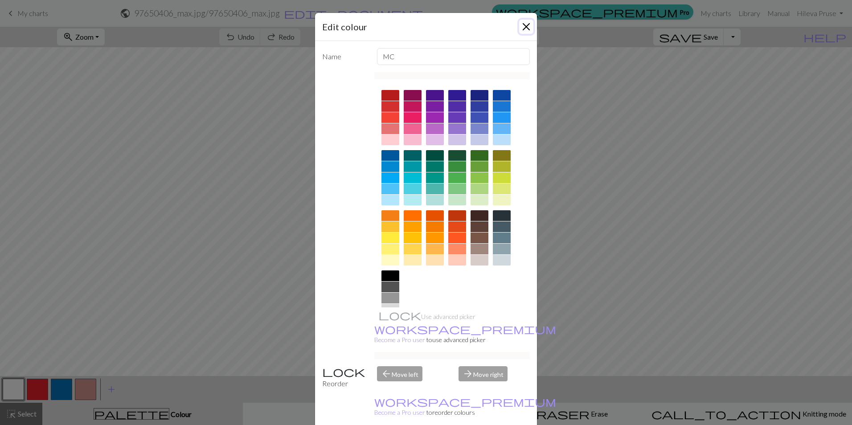
click at [520, 27] on button "Close" at bounding box center [526, 27] width 14 height 14
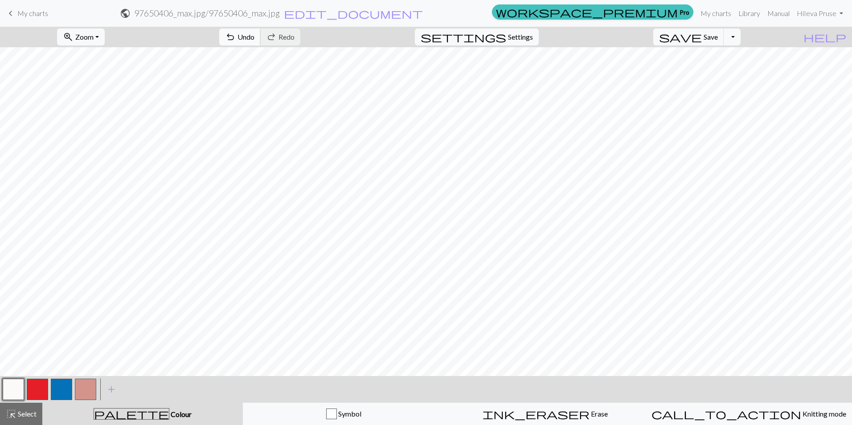
click at [236, 38] on span "undo" at bounding box center [230, 37] width 11 height 12
click at [718, 35] on span "Save" at bounding box center [710, 37] width 14 height 8
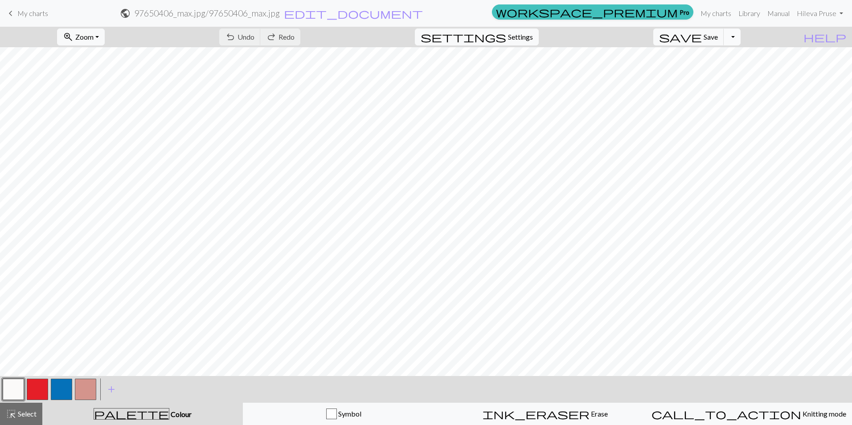
click at [740, 38] on button "Toggle Dropdown" at bounding box center [731, 37] width 17 height 17
click at [719, 69] on button "save_alt Download" at bounding box center [666, 71] width 147 height 14
click at [408, 28] on button "Download" at bounding box center [404, 28] width 43 height 17
click at [32, 18] on link "keyboard_arrow_left My charts" at bounding box center [26, 13] width 43 height 15
